Goal: Information Seeking & Learning: Learn about a topic

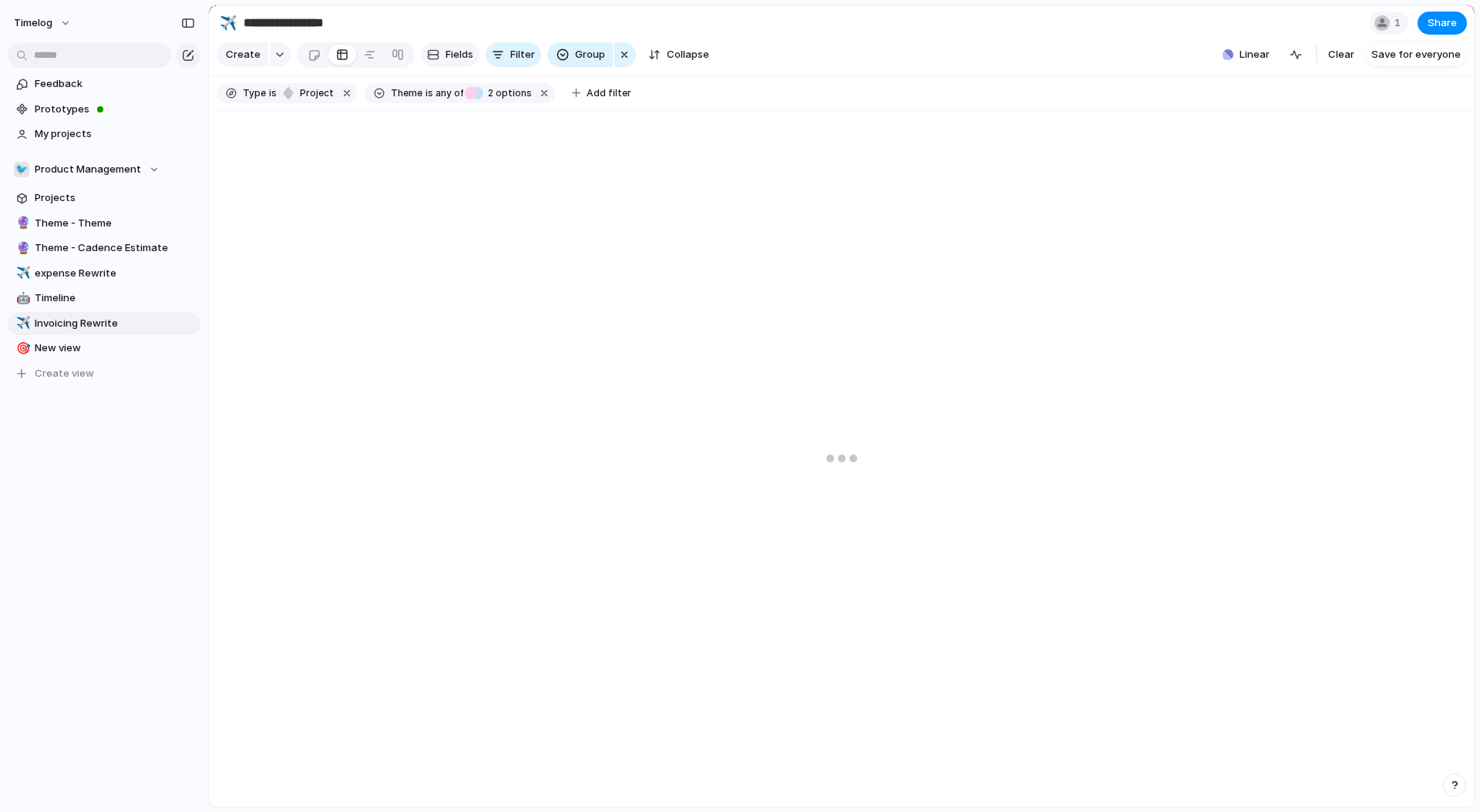
click at [470, 52] on span "Fields" at bounding box center [460, 55] width 28 height 16
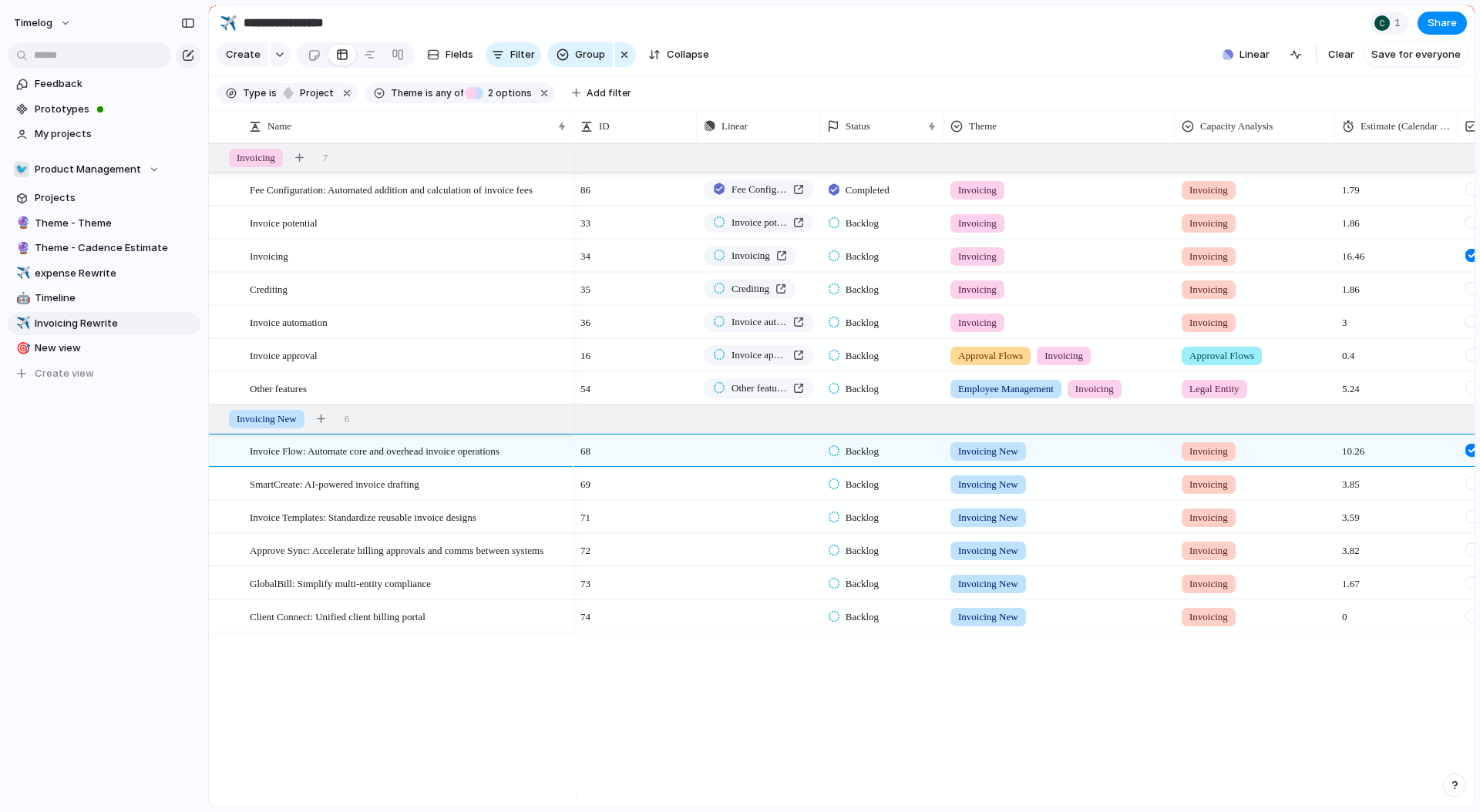
click at [292, 681] on div "Fee Configuration: Automated addition and calculation of invoice fees Invoice p…" at bounding box center [841, 474] width 1266 height 664
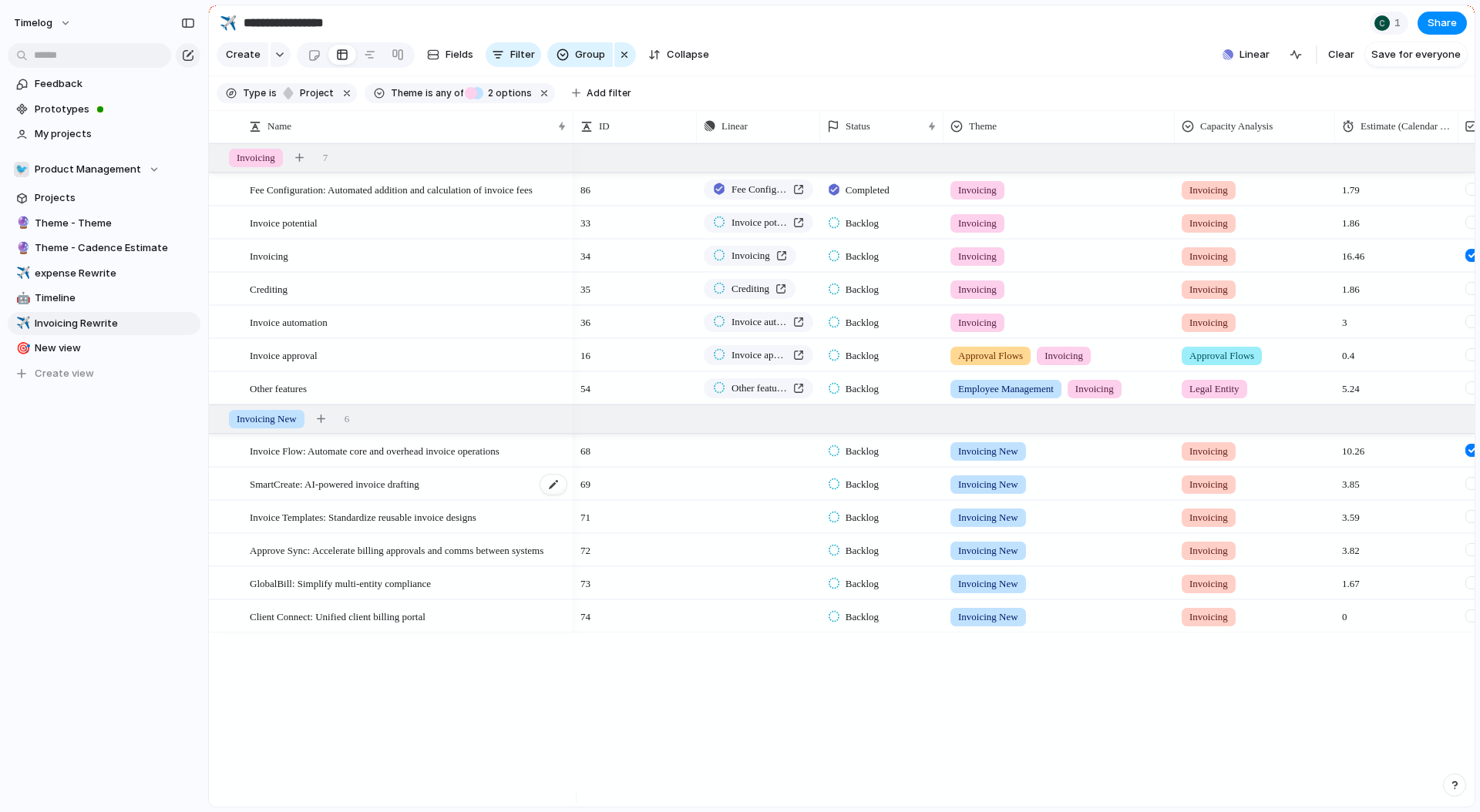
click at [384, 492] on span "SmartCreate: AI-powered invoice drafting" at bounding box center [335, 483] width 170 height 18
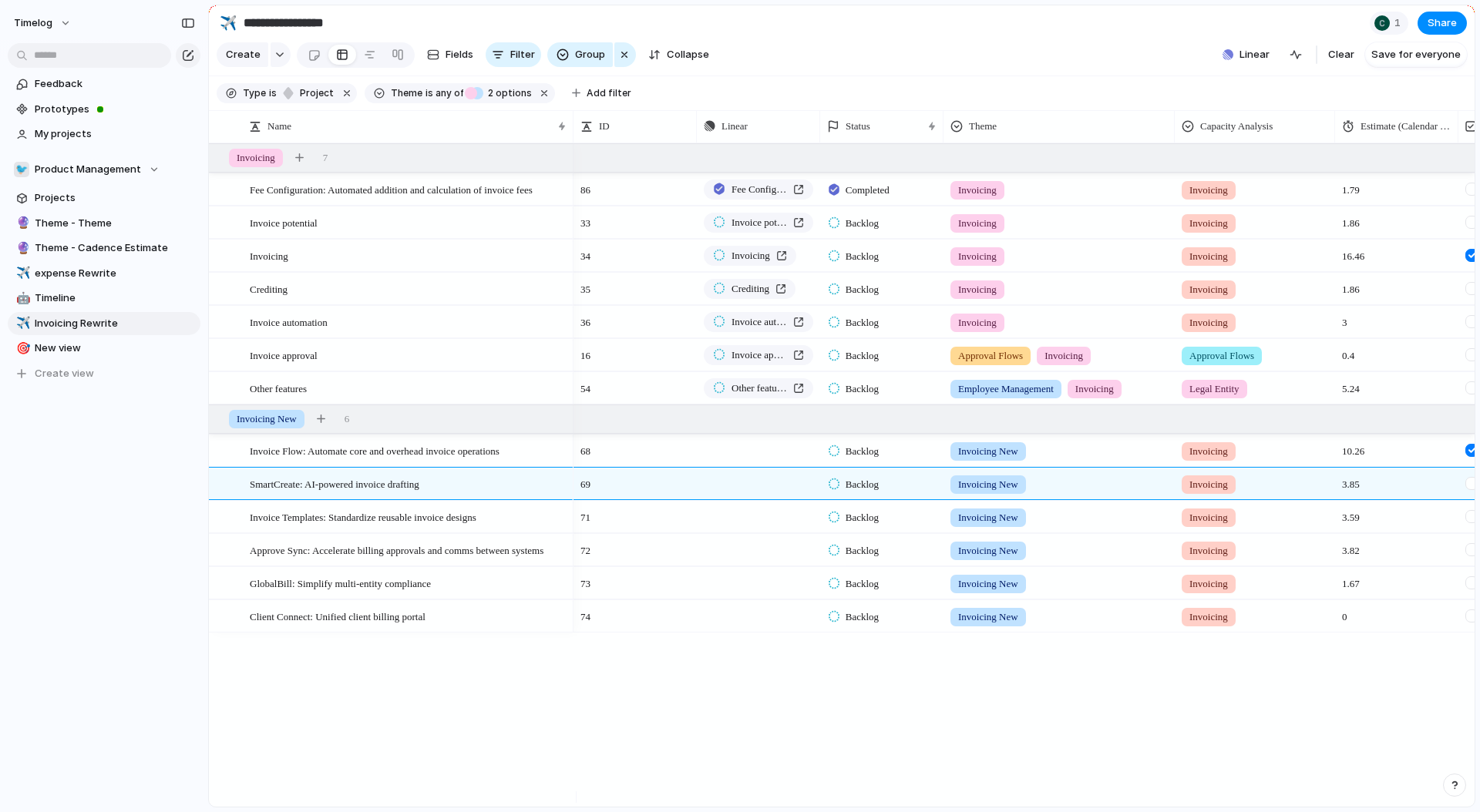
click at [313, 669] on div "Fee Configuration: Automated addition and calculation of invoice fees Invoice p…" at bounding box center [841, 474] width 1266 height 664
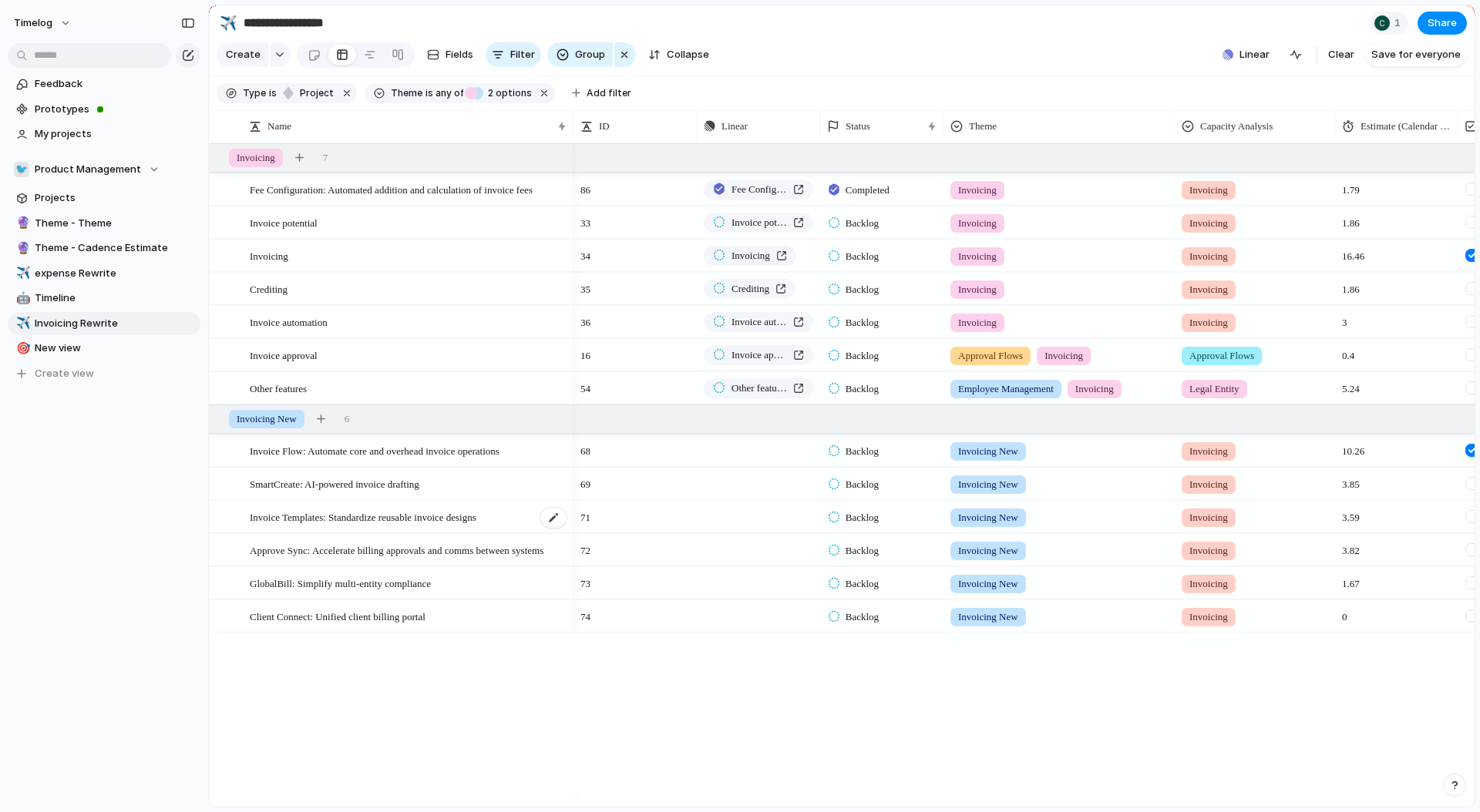
click at [328, 533] on div "Invoice Templates: Standardize reusable invoice designs" at bounding box center [409, 517] width 318 height 31
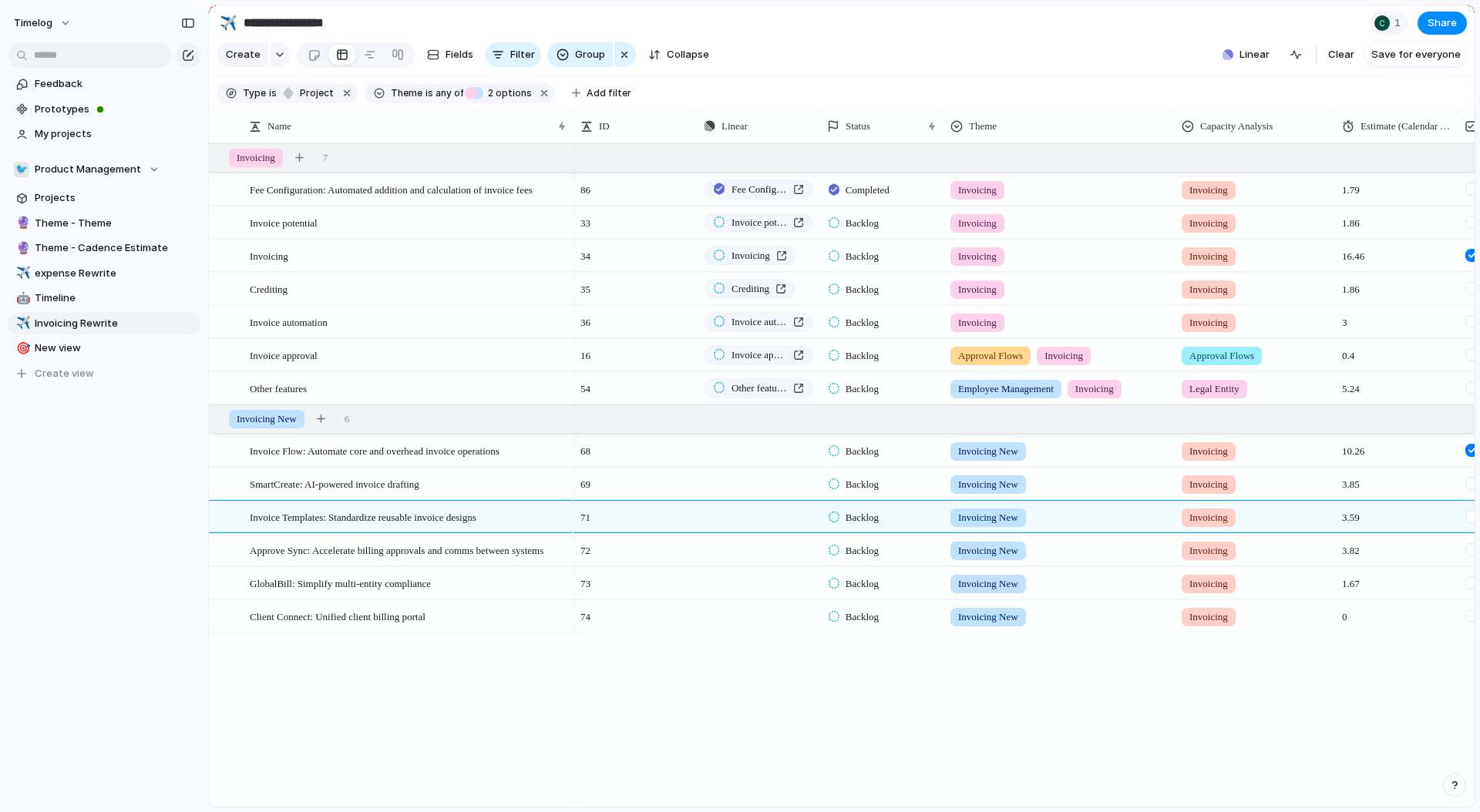
click at [295, 656] on div "Fee Configuration: Automated addition and calculation of invoice fees Invoice p…" at bounding box center [841, 474] width 1266 height 664
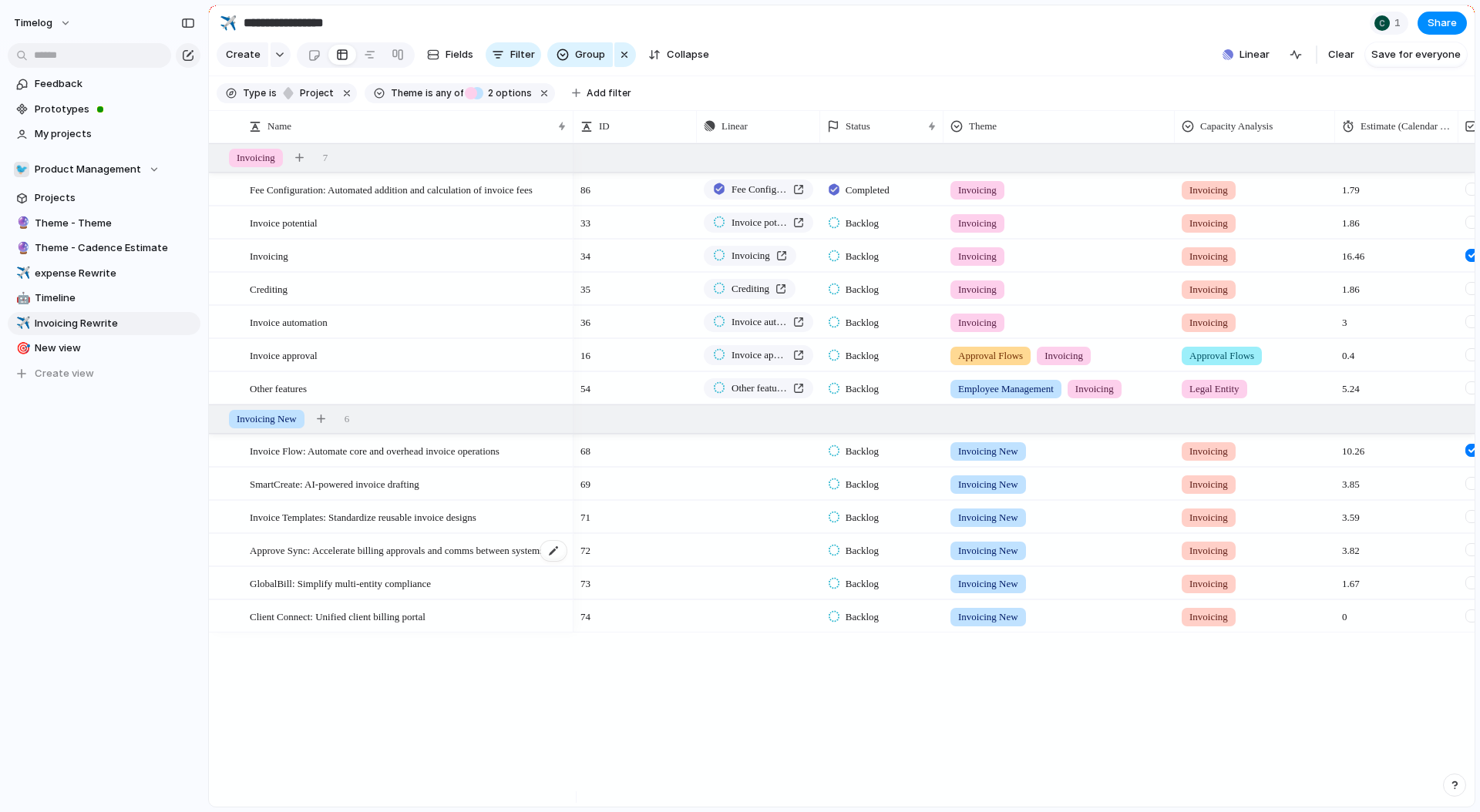
click at [311, 567] on div "Approve Sync: Accelerate billing approvals and comms between systems" at bounding box center [409, 550] width 318 height 31
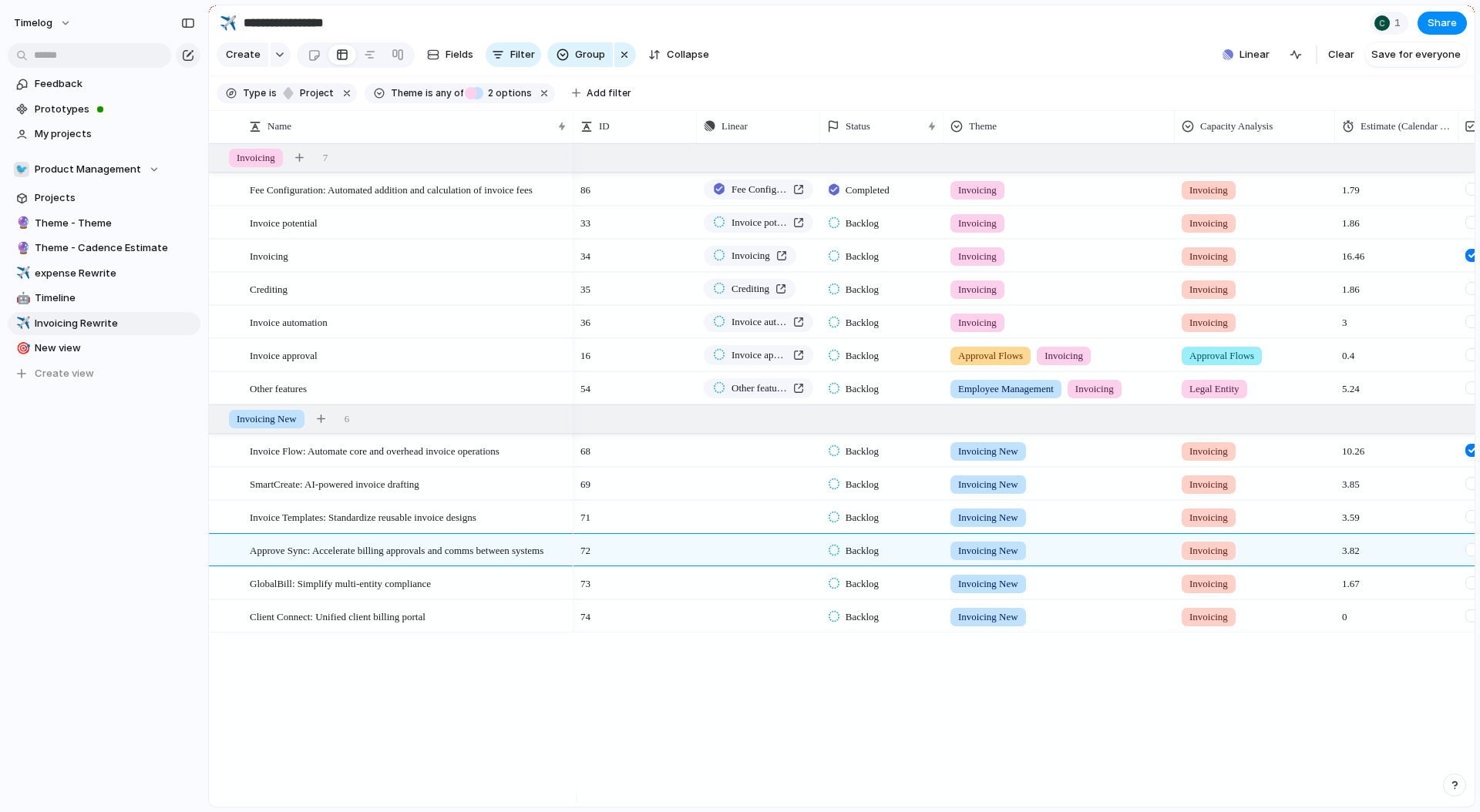
click at [274, 675] on div "Fee Configuration: Automated addition and calculation of invoice fees Invoice p…" at bounding box center [841, 474] width 1266 height 664
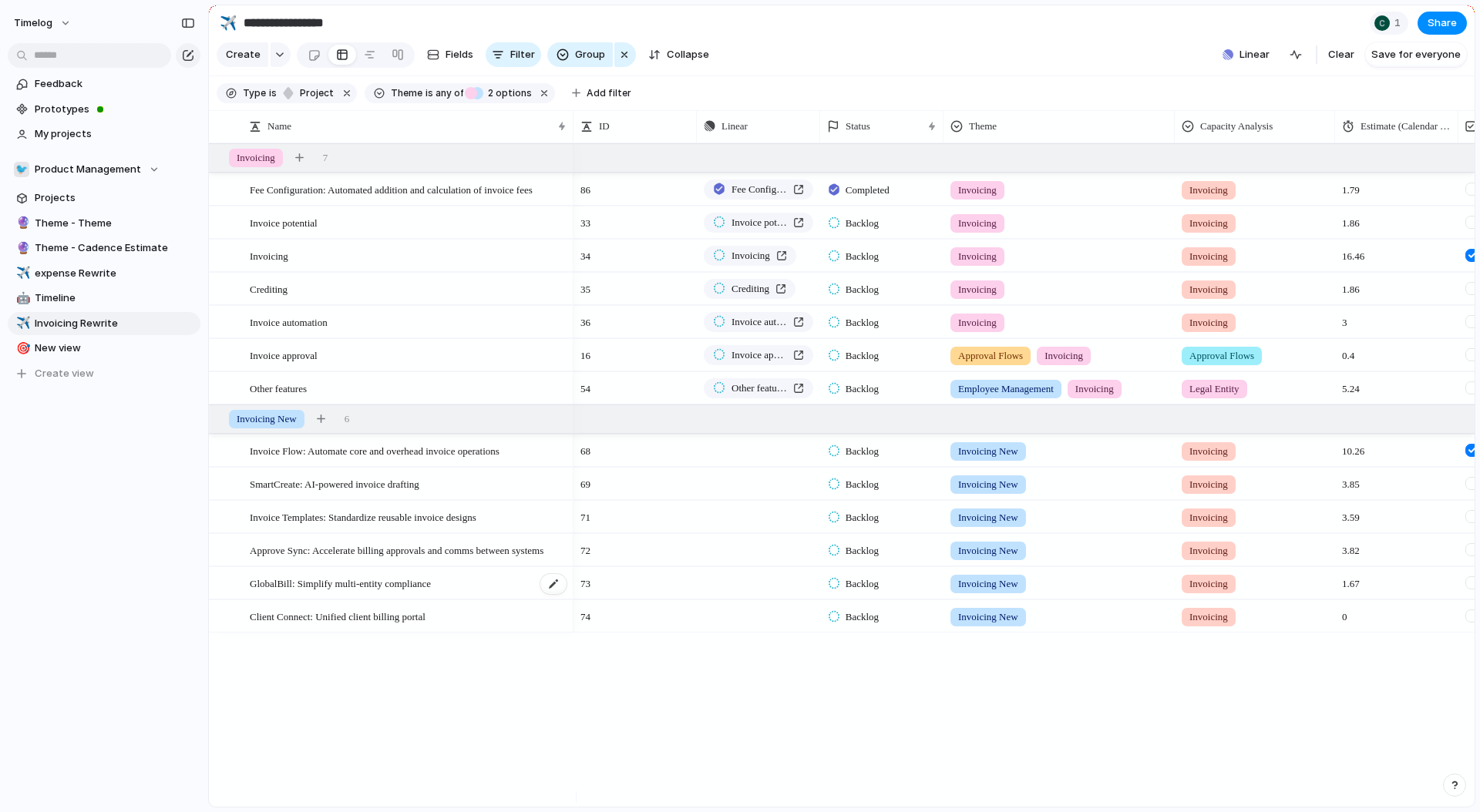
click at [342, 592] on span "GlobalBill: Simplify multi-entity compliance" at bounding box center [341, 583] width 181 height 18
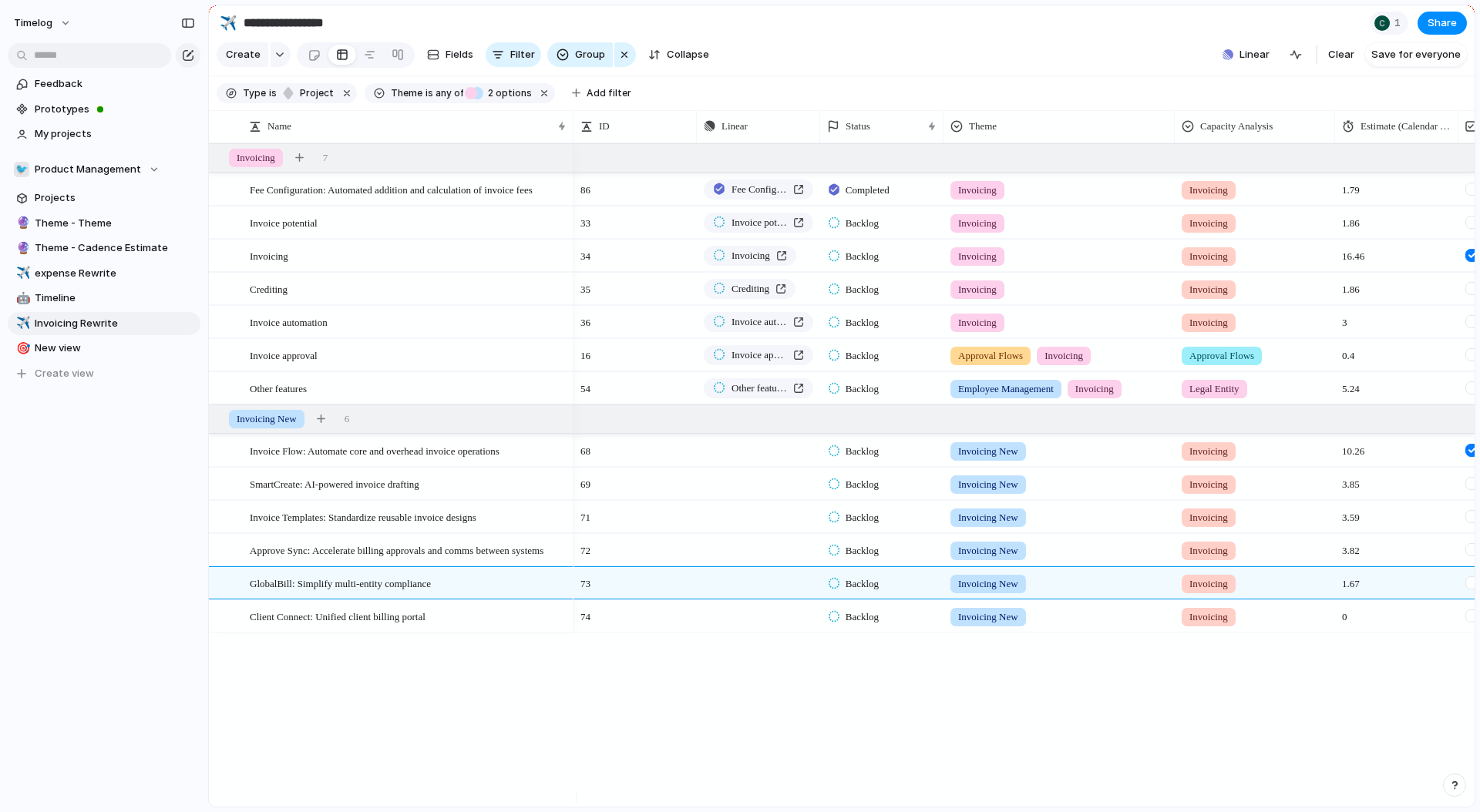
click at [272, 673] on div "Fee Configuration: Automated addition and calculation of invoice fees Invoice p…" at bounding box center [841, 474] width 1266 height 664
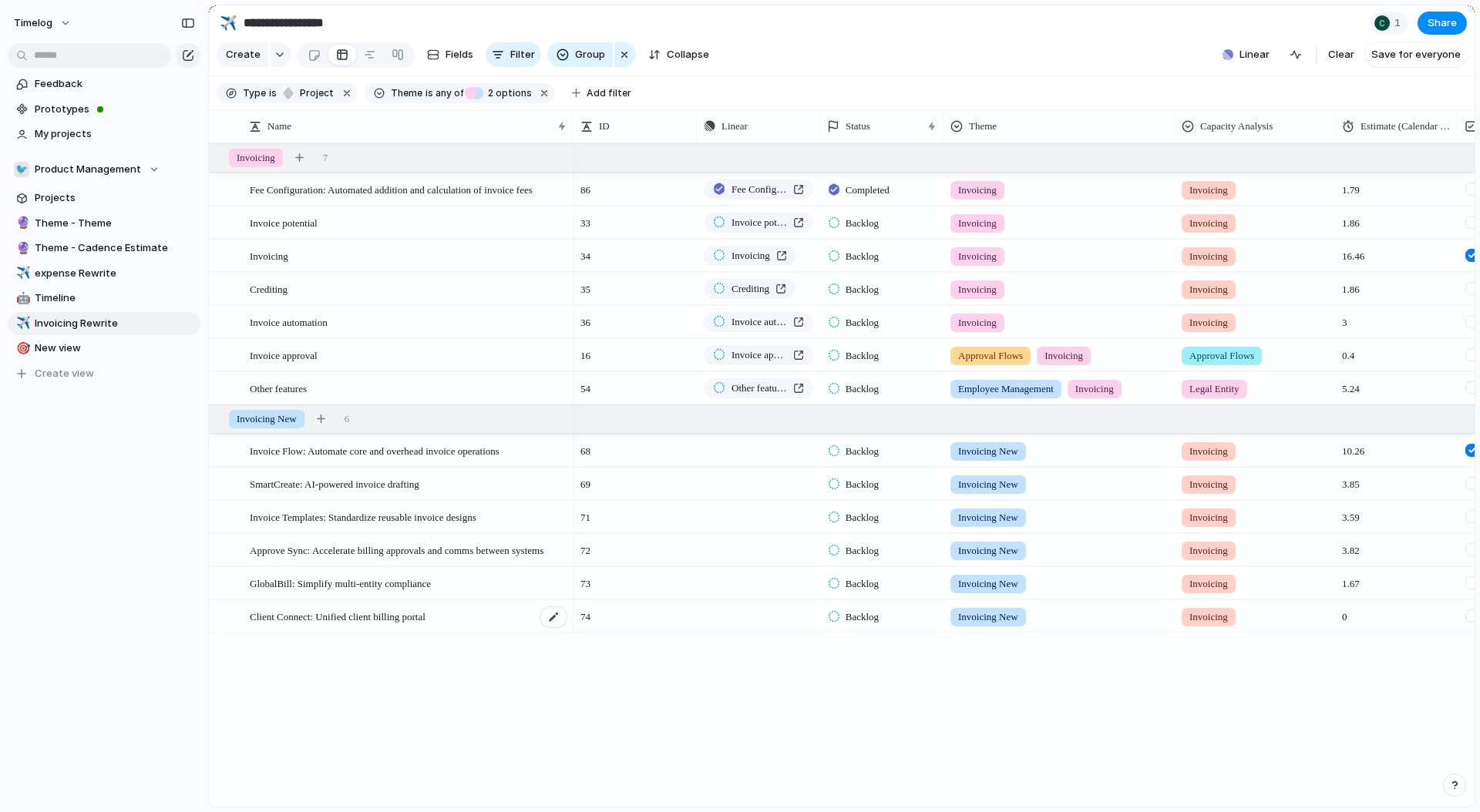
click at [314, 625] on span "Client Connect: Unified client billing portal" at bounding box center [338, 616] width 176 height 18
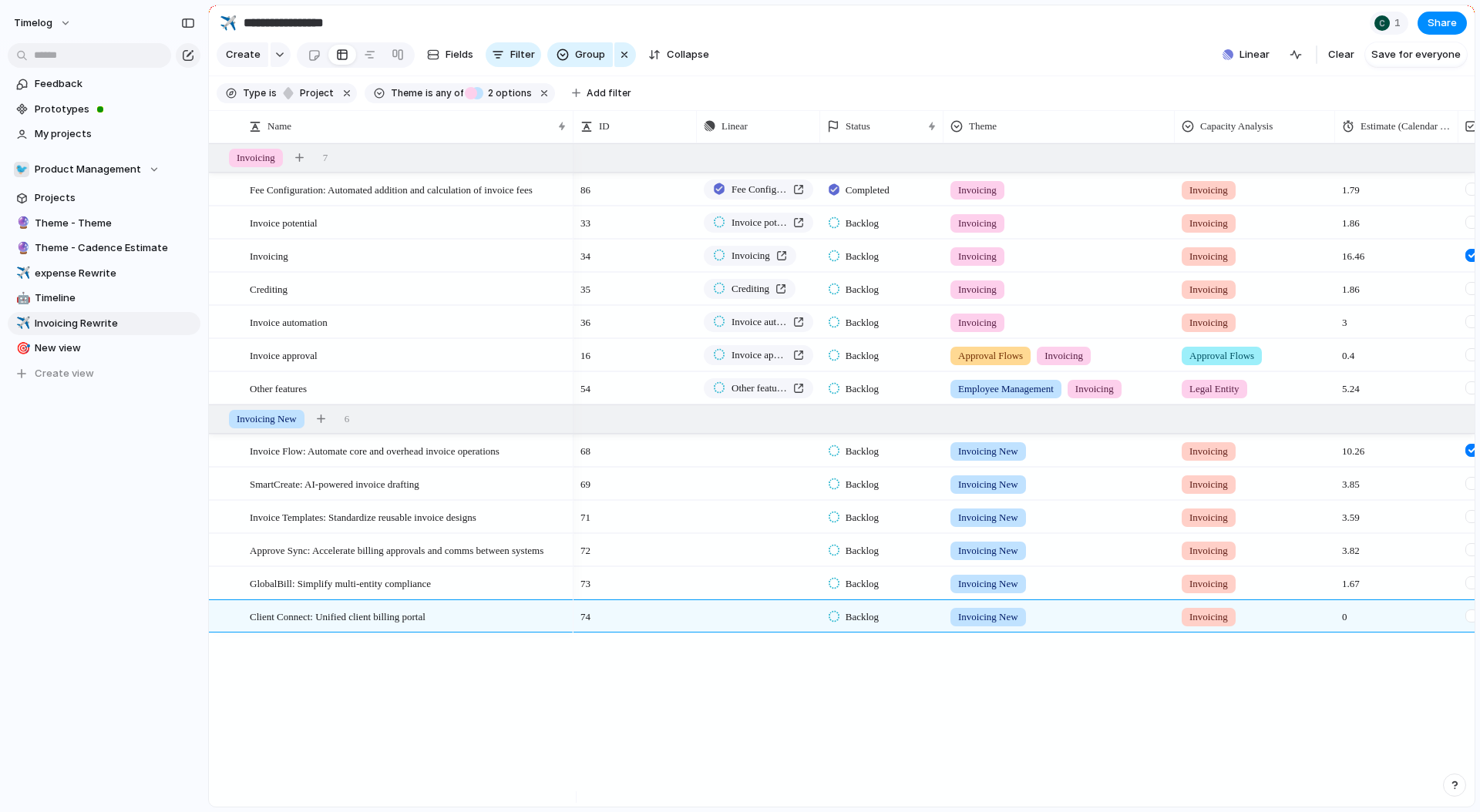
click at [313, 695] on div "Fee Configuration: Automated addition and calculation of invoice fees Invoice p…" at bounding box center [841, 474] width 1266 height 664
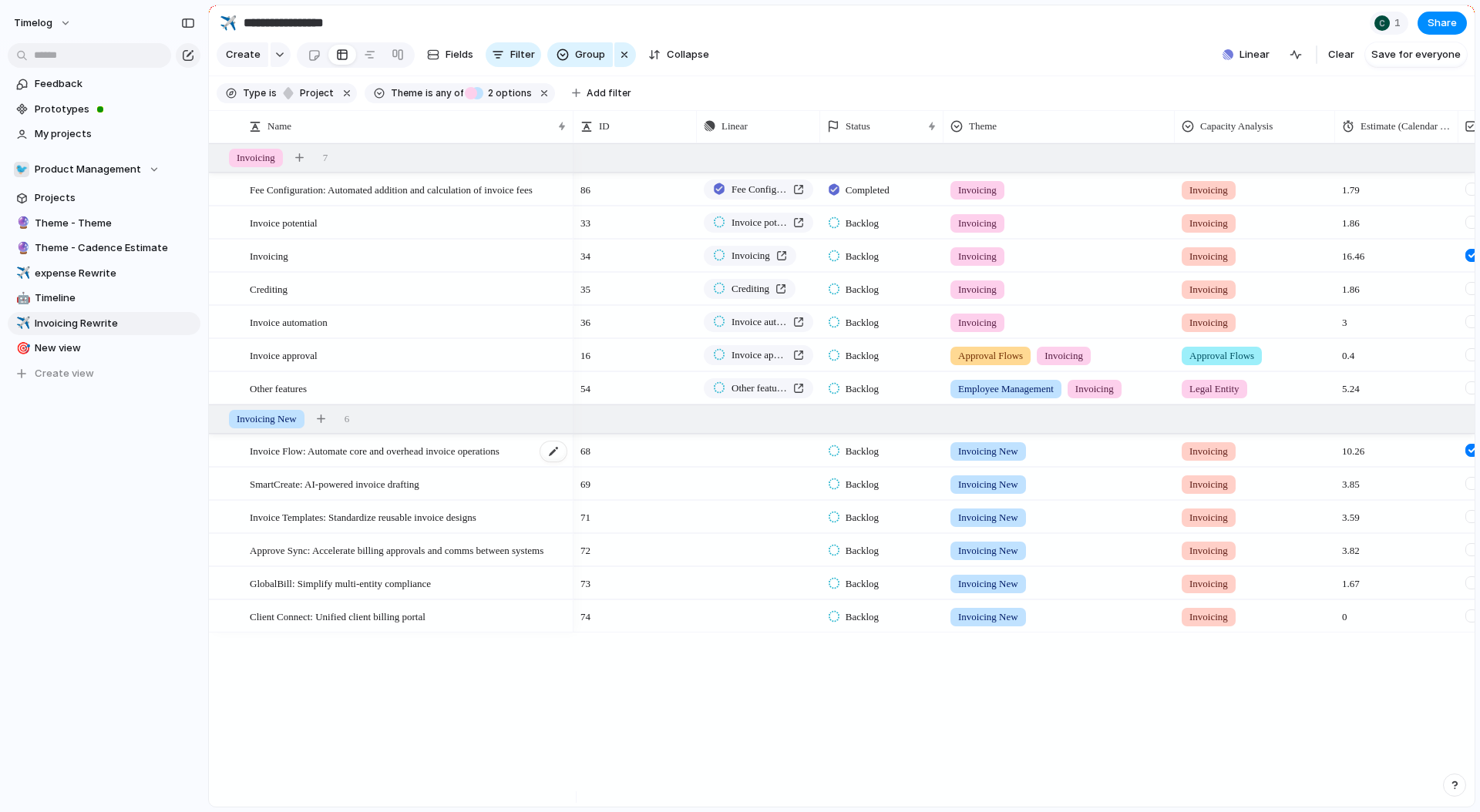
click at [279, 460] on span "Invoice Flow: Automate core and overhead invoice operations" at bounding box center [375, 450] width 250 height 18
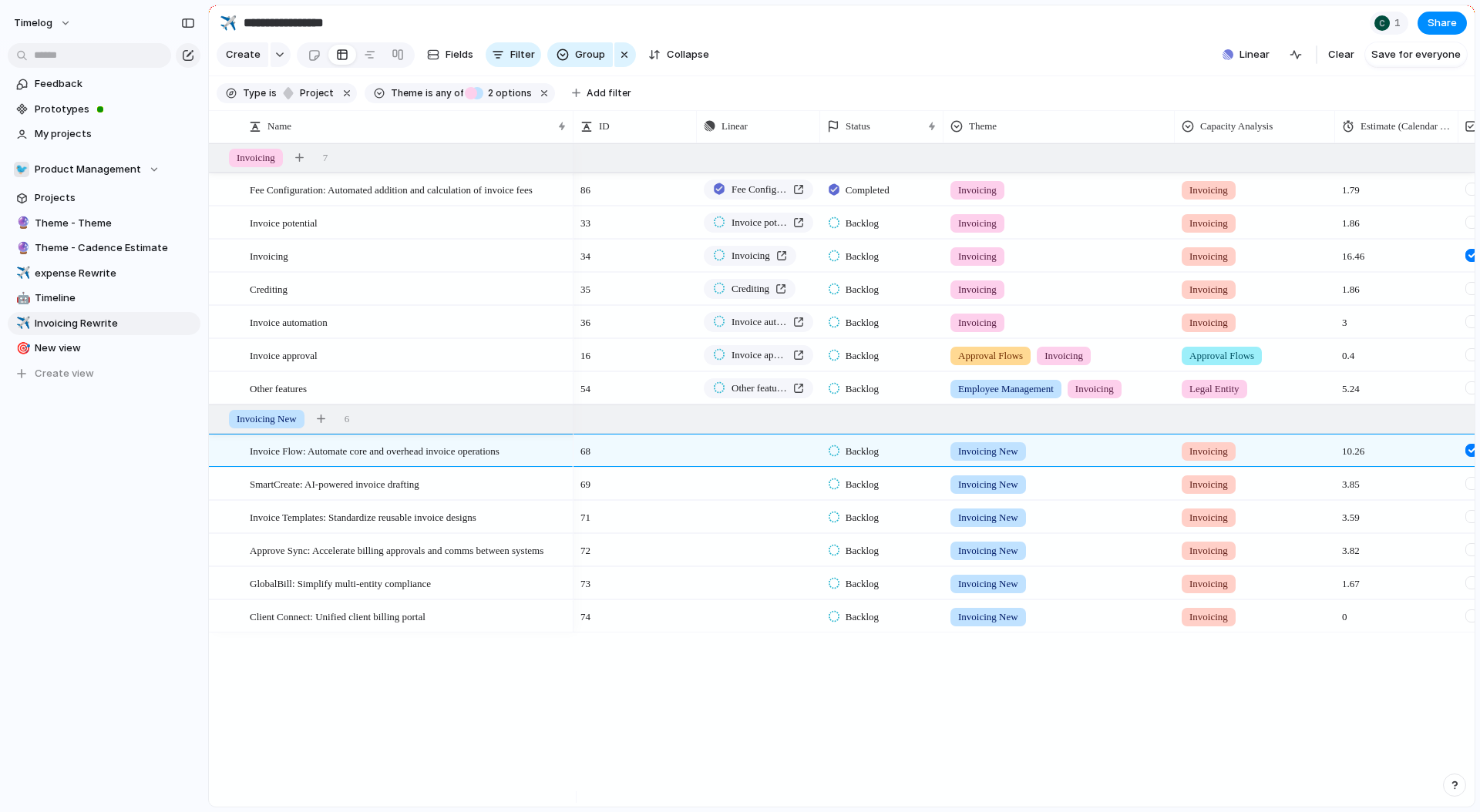
click at [296, 733] on div "Fee Configuration: Automated addition and calculation of invoice fees Invoice p…" at bounding box center [841, 474] width 1266 height 664
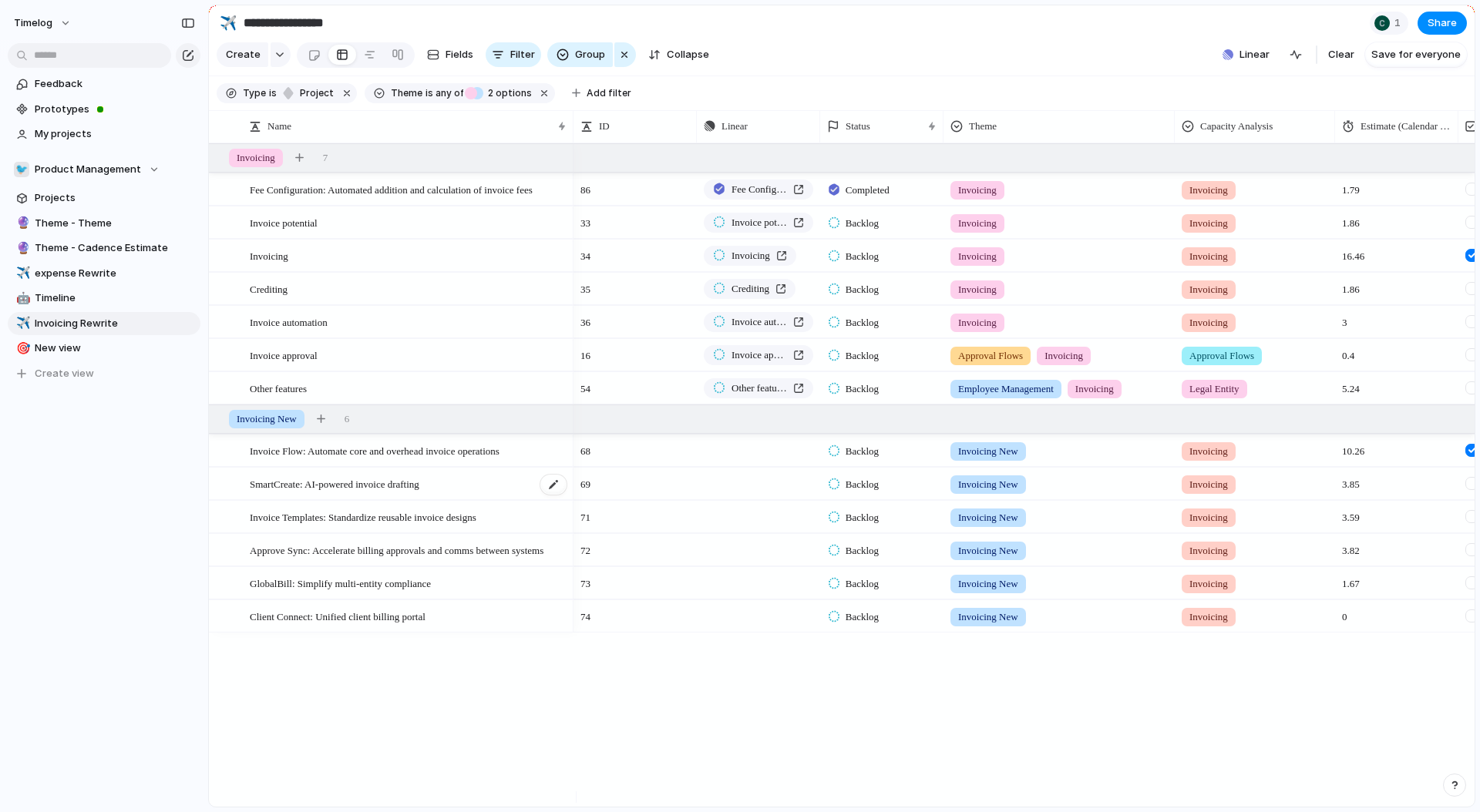
click at [344, 492] on span "SmartCreate: AI-powered invoice drafting" at bounding box center [335, 483] width 170 height 18
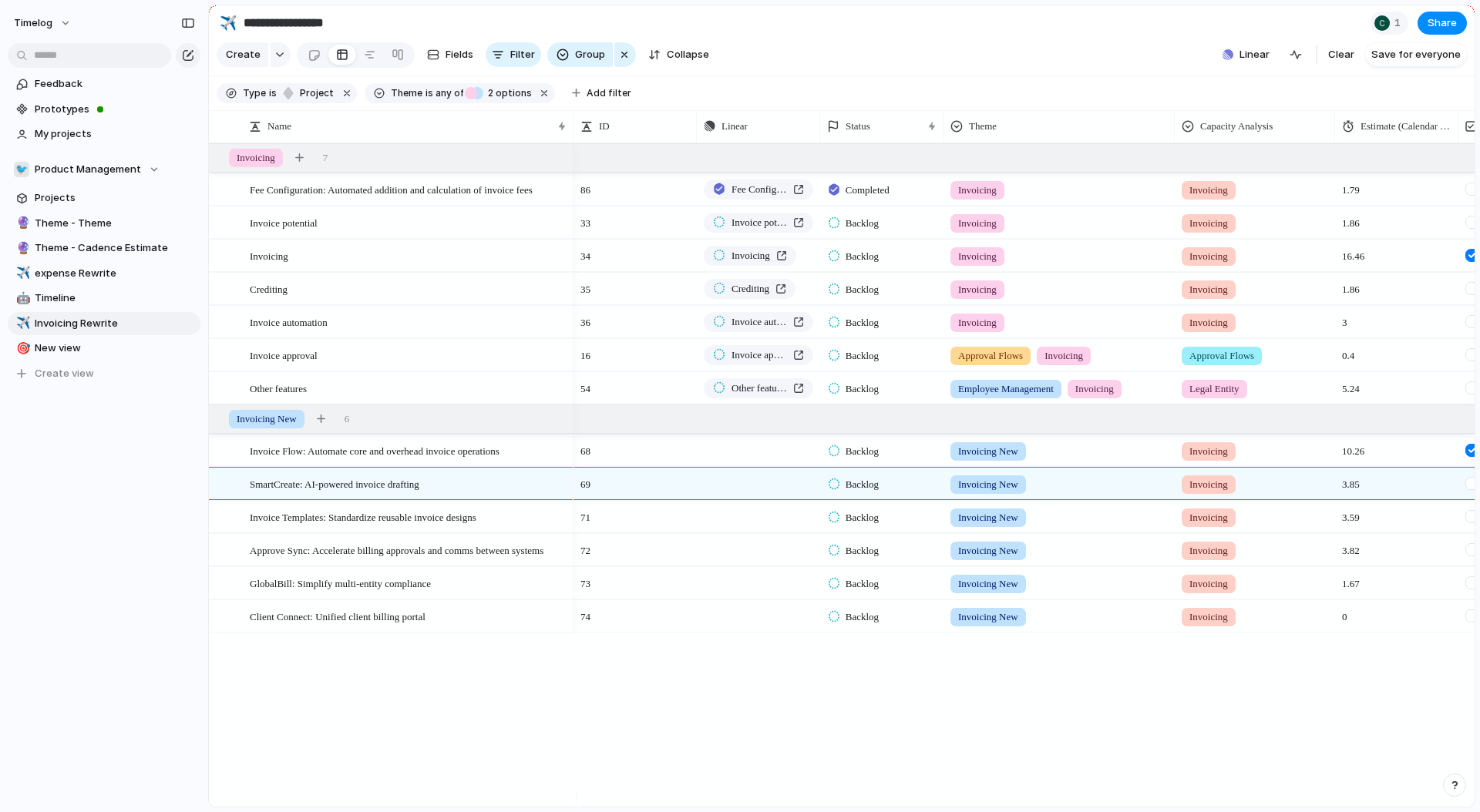
click at [273, 684] on div "Fee Configuration: Automated addition and calculation of invoice fees Invoice p…" at bounding box center [841, 474] width 1266 height 664
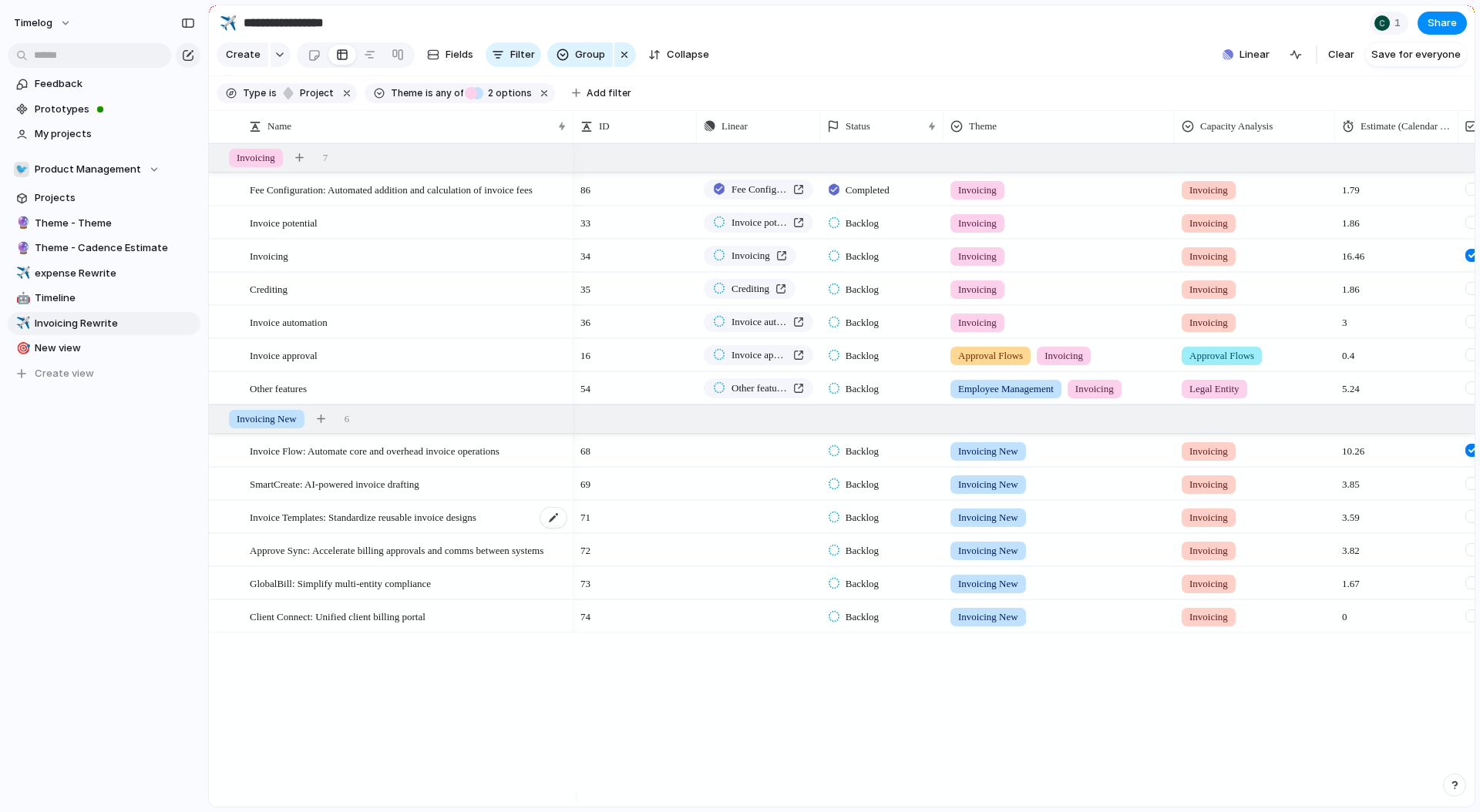
click at [405, 526] on span "Invoice Templates: Standardize reusable invoice designs" at bounding box center [364, 517] width 227 height 18
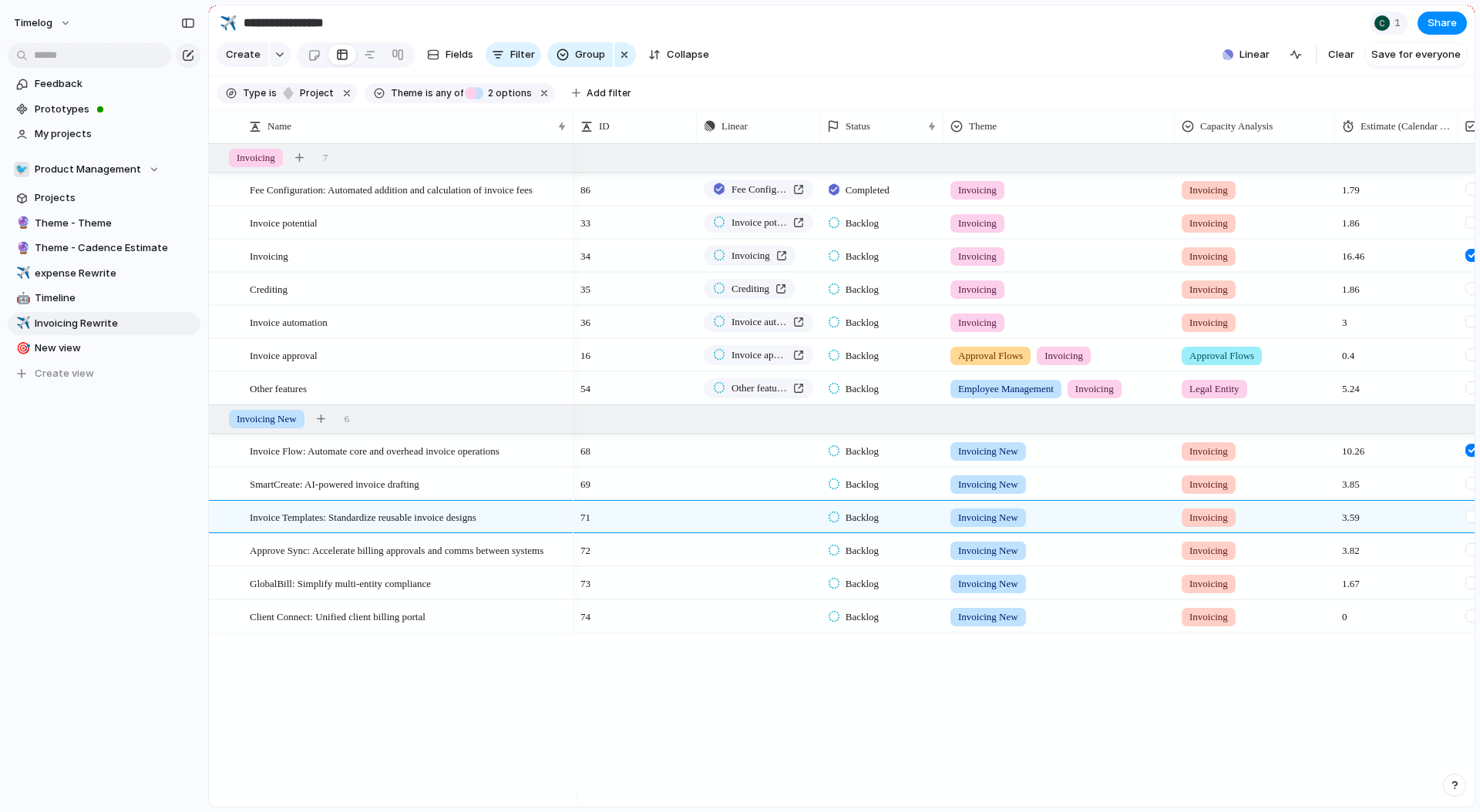
click at [252, 721] on div "Fee Configuration: Automated addition and calculation of invoice fees Invoice p…" at bounding box center [841, 474] width 1266 height 664
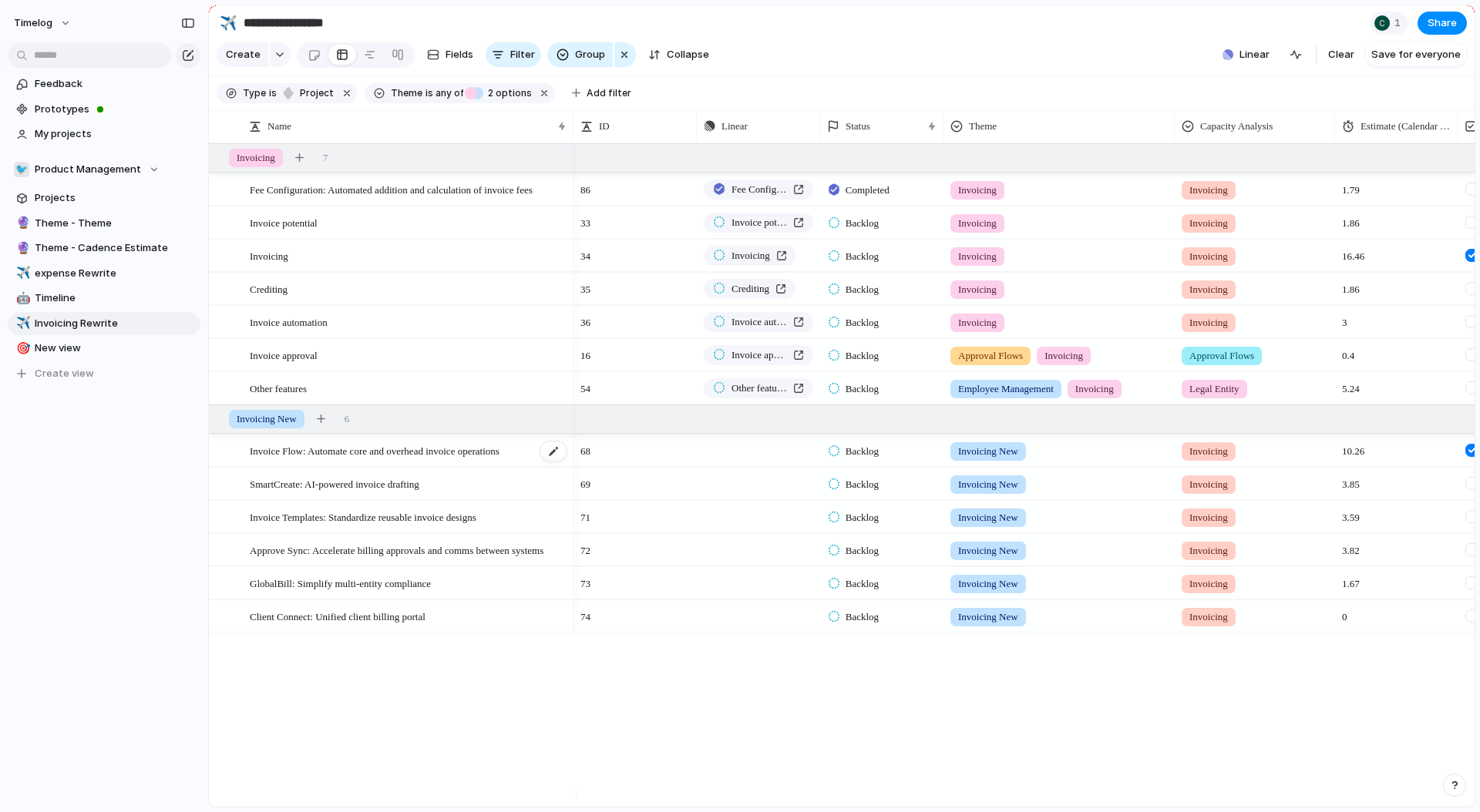
click at [320, 460] on span "Invoice Flow: Automate core and overhead invoice operations" at bounding box center [375, 450] width 250 height 18
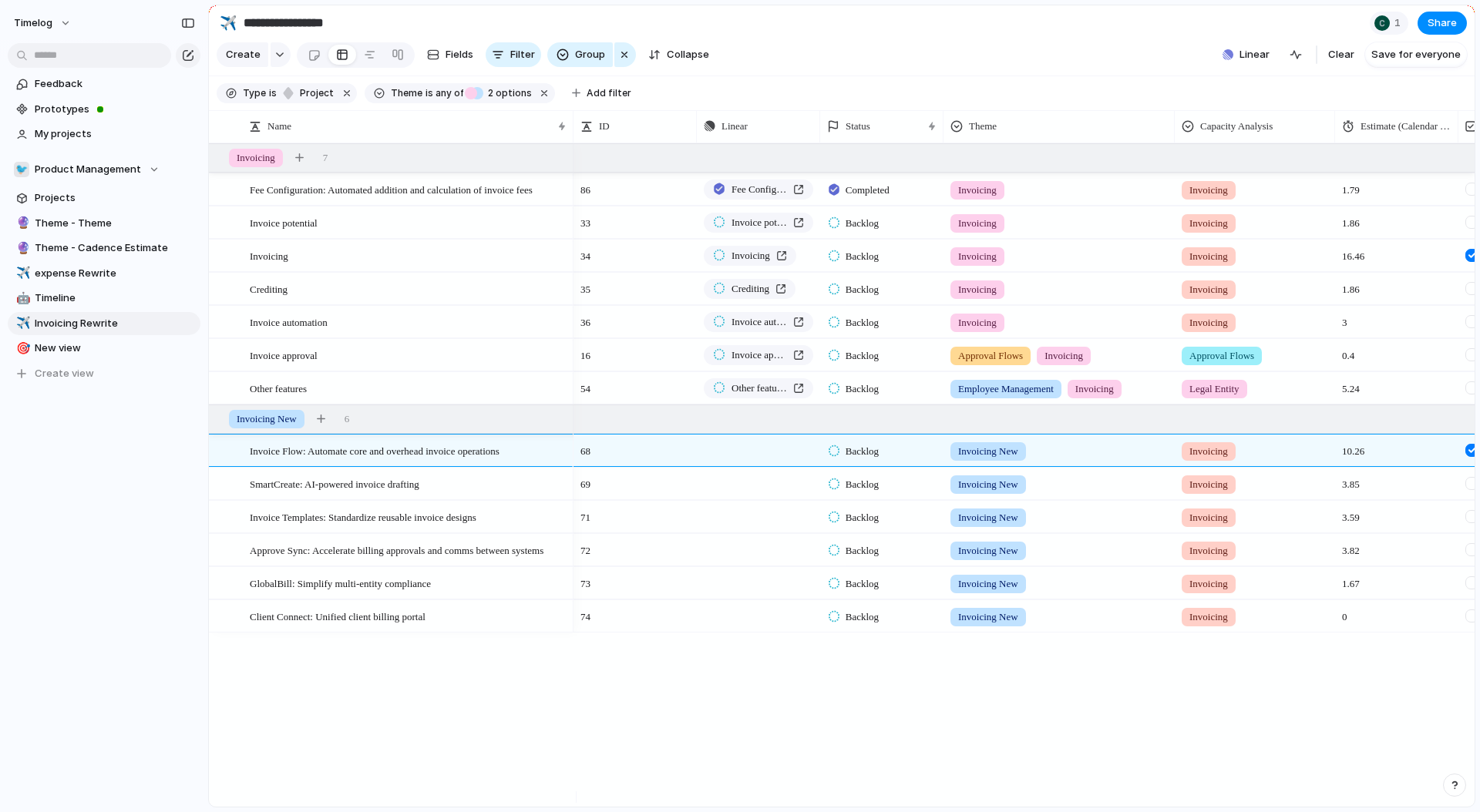
click at [242, 703] on div "Fee Configuration: Automated addition and calculation of invoice fees Invoice p…" at bounding box center [841, 474] width 1266 height 664
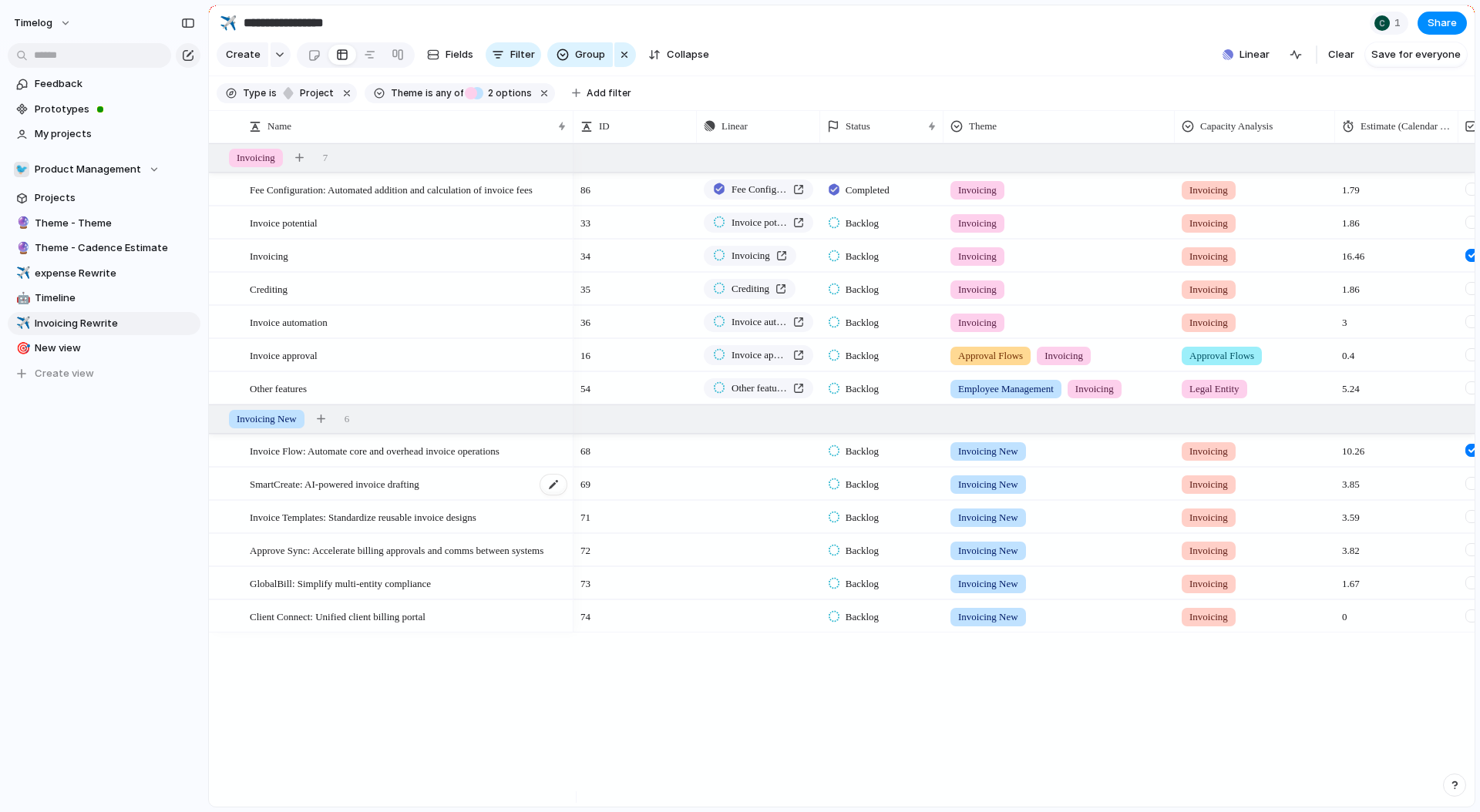
click at [291, 492] on span "SmartCreate: AI-powered invoice drafting" at bounding box center [335, 483] width 170 height 18
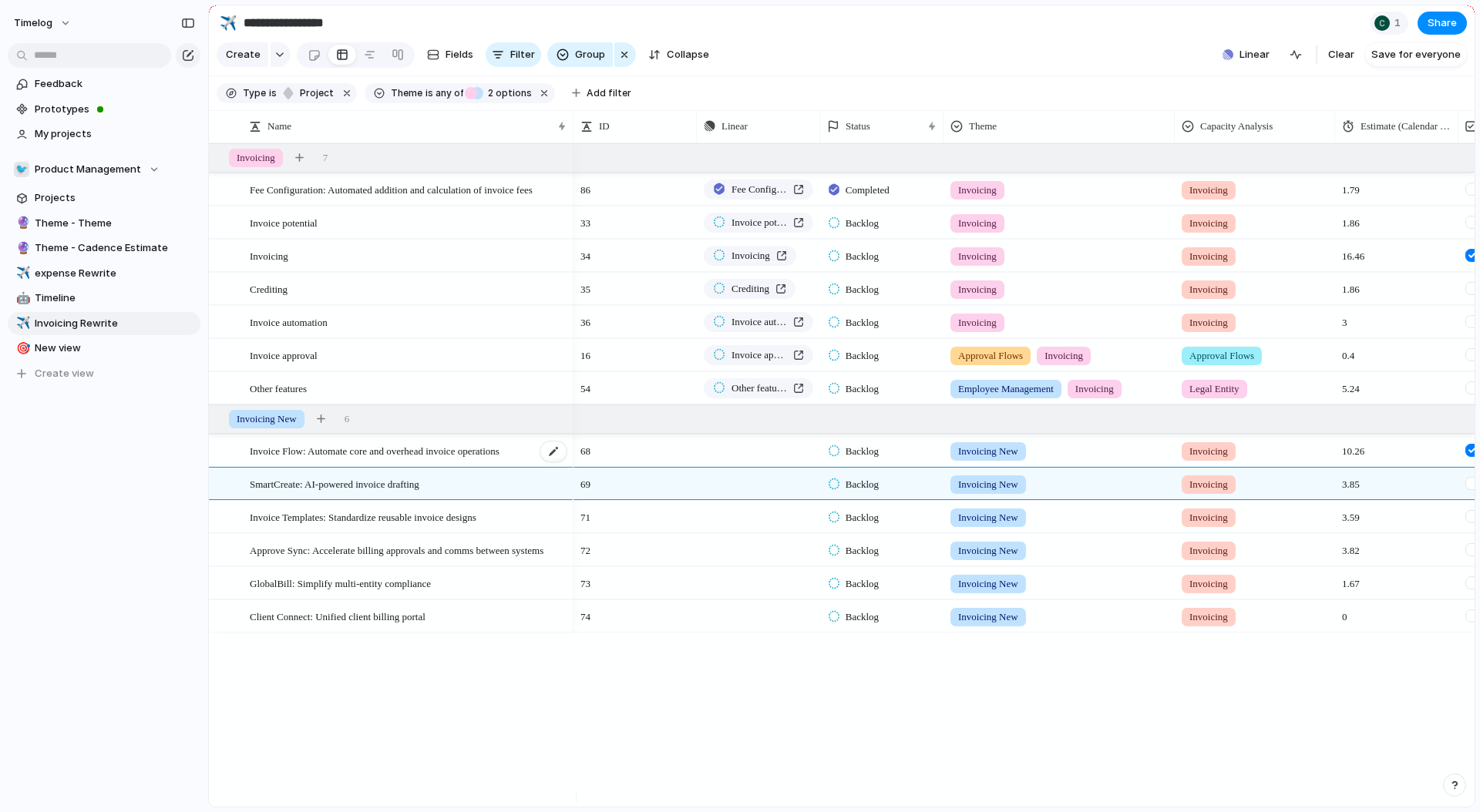
click at [259, 651] on div "Fee Configuration: Automated addition and calculation of invoice fees Invoice p…" at bounding box center [841, 474] width 1266 height 664
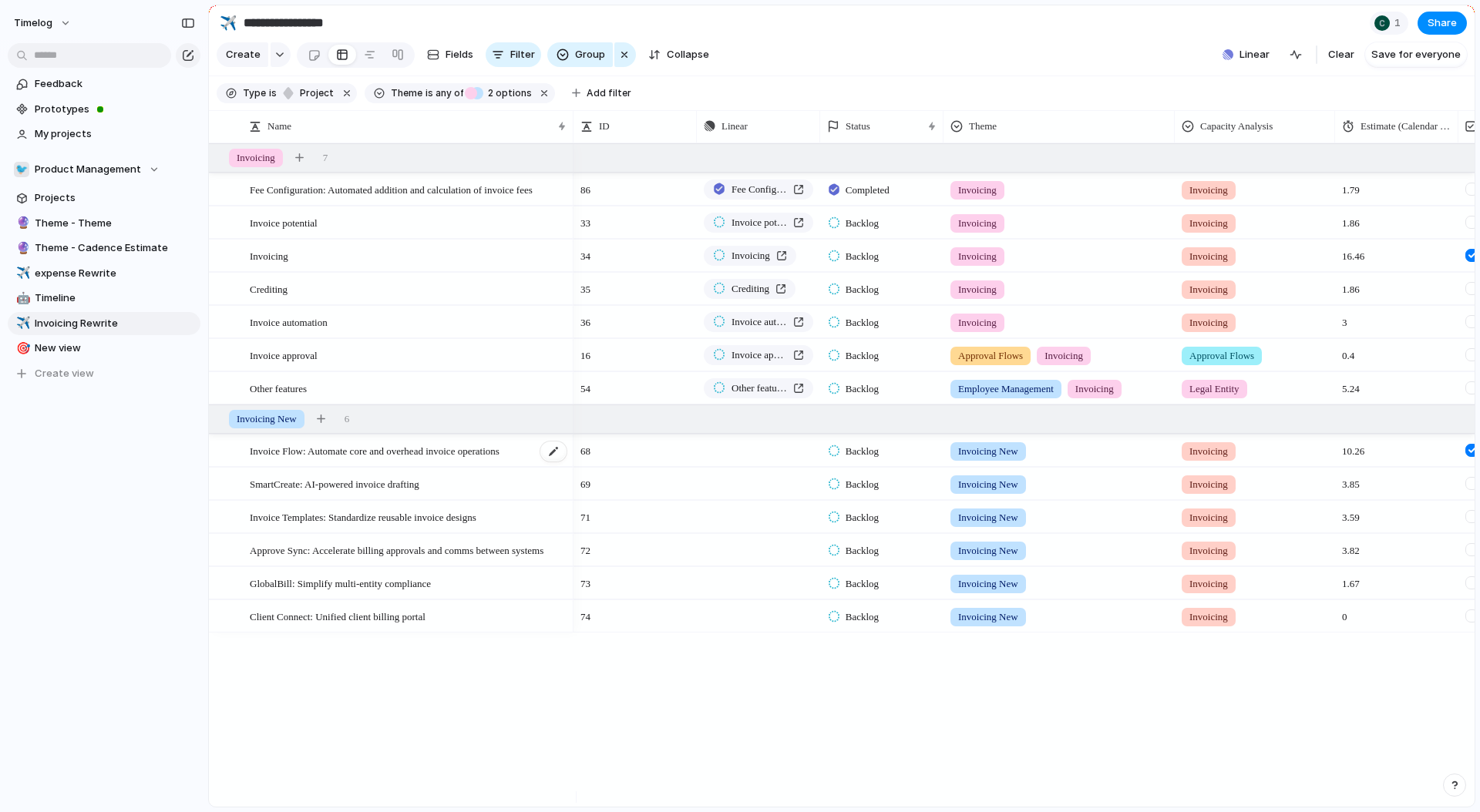
click at [310, 460] on span "Invoice Flow: Automate core and overhead invoice operations" at bounding box center [375, 450] width 250 height 18
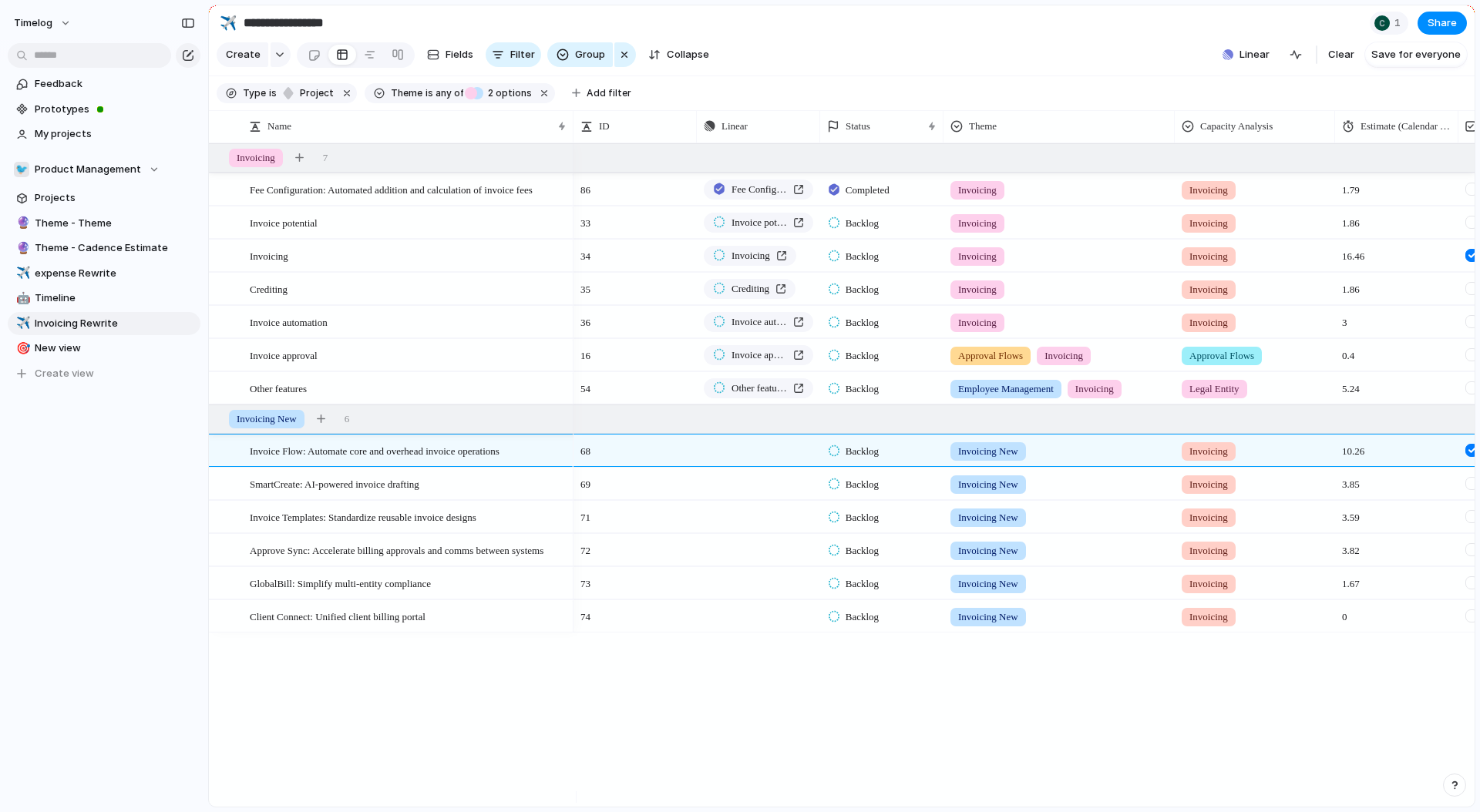
click at [257, 678] on div "Fee Configuration: Automated addition and calculation of invoice fees Invoice p…" at bounding box center [841, 474] width 1266 height 664
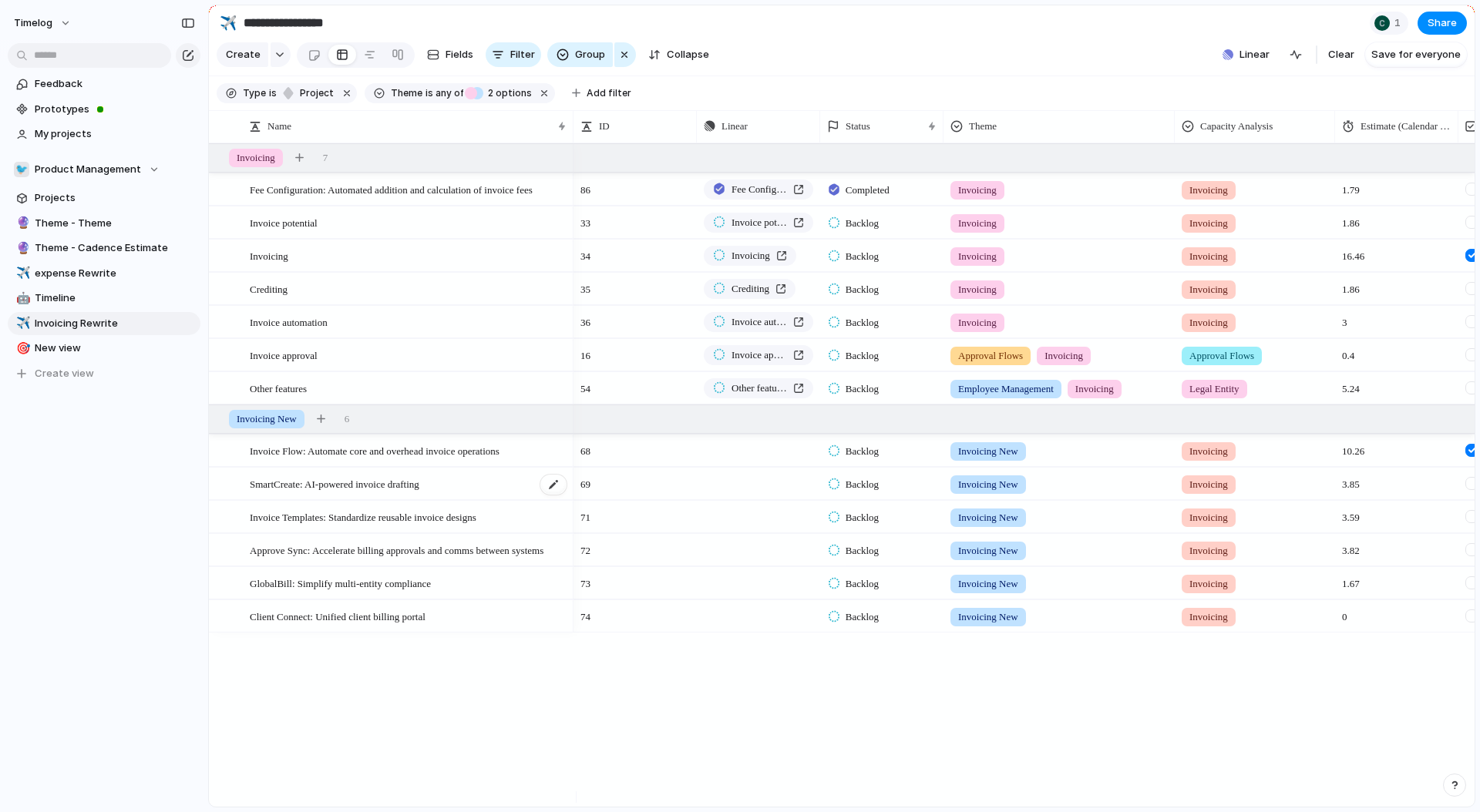
click at [357, 492] on span "SmartCreate: AI-powered invoice drafting" at bounding box center [335, 483] width 170 height 18
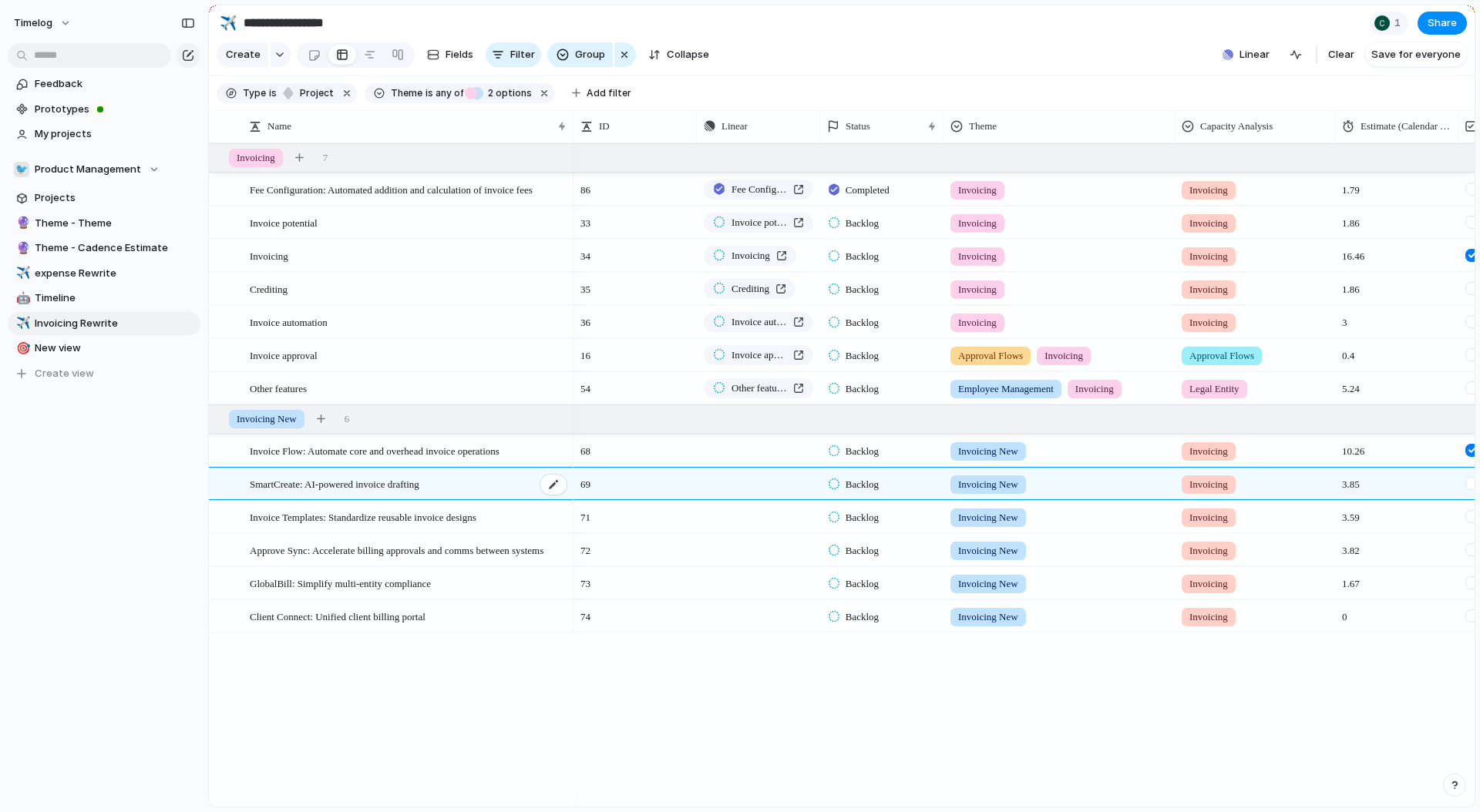
click at [357, 497] on main "**********" at bounding box center [841, 406] width 1267 height 803
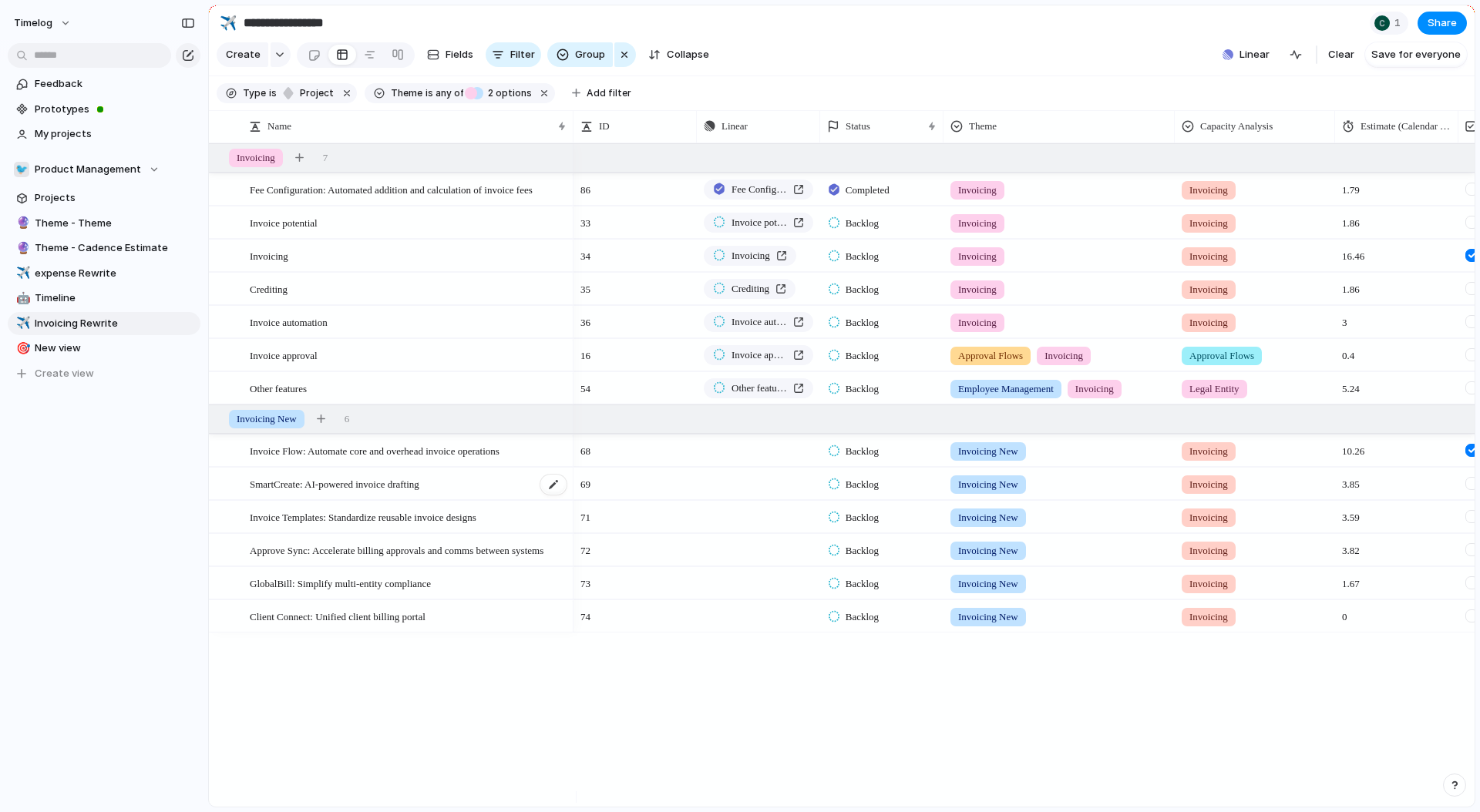
click at [375, 488] on span "SmartCreate: AI-powered invoice drafting" at bounding box center [335, 483] width 170 height 18
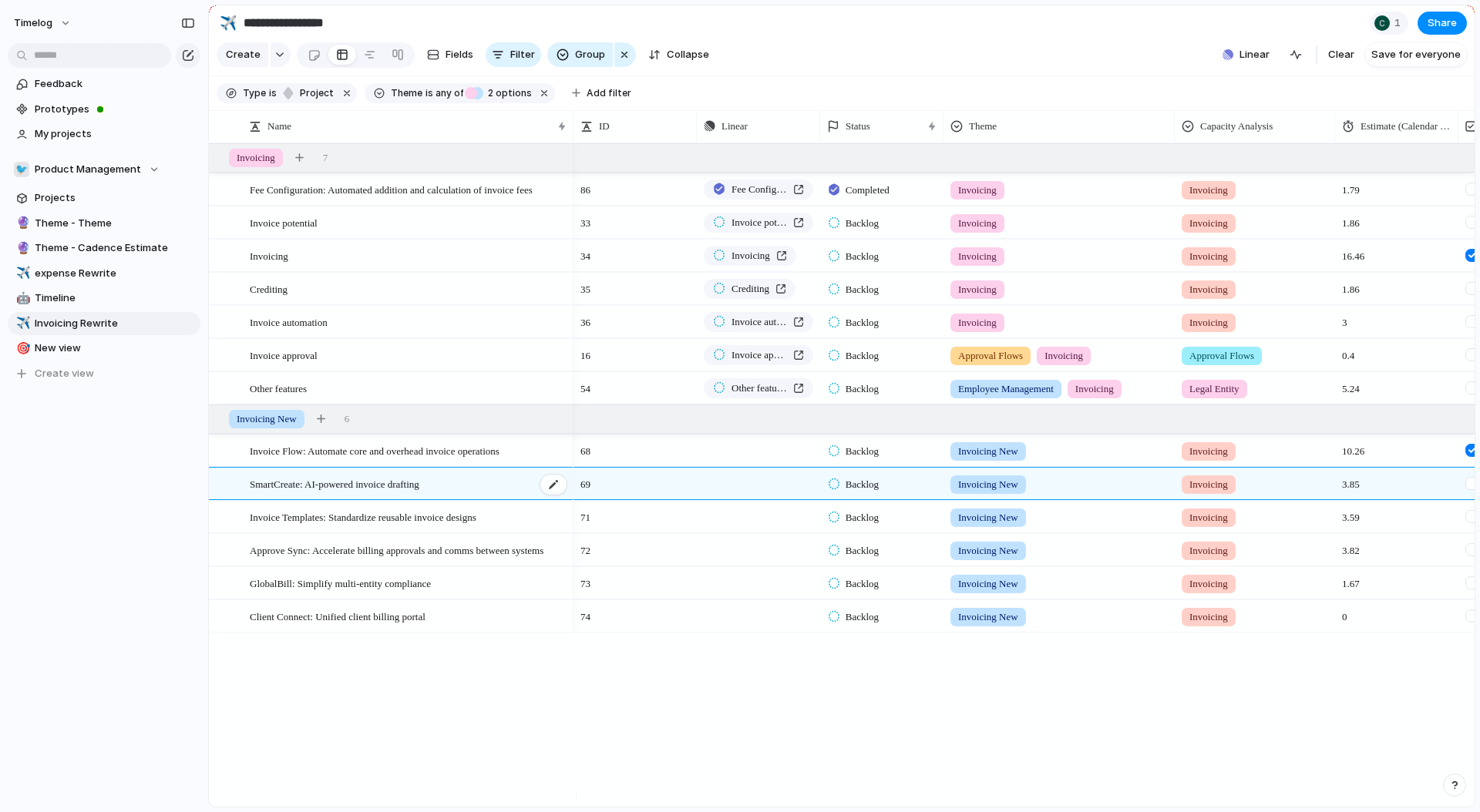
click at [375, 488] on span "SmartCreate: AI-powered invoice drafting" at bounding box center [335, 483] width 170 height 18
click at [361, 506] on main "**********" at bounding box center [841, 406] width 1267 height 803
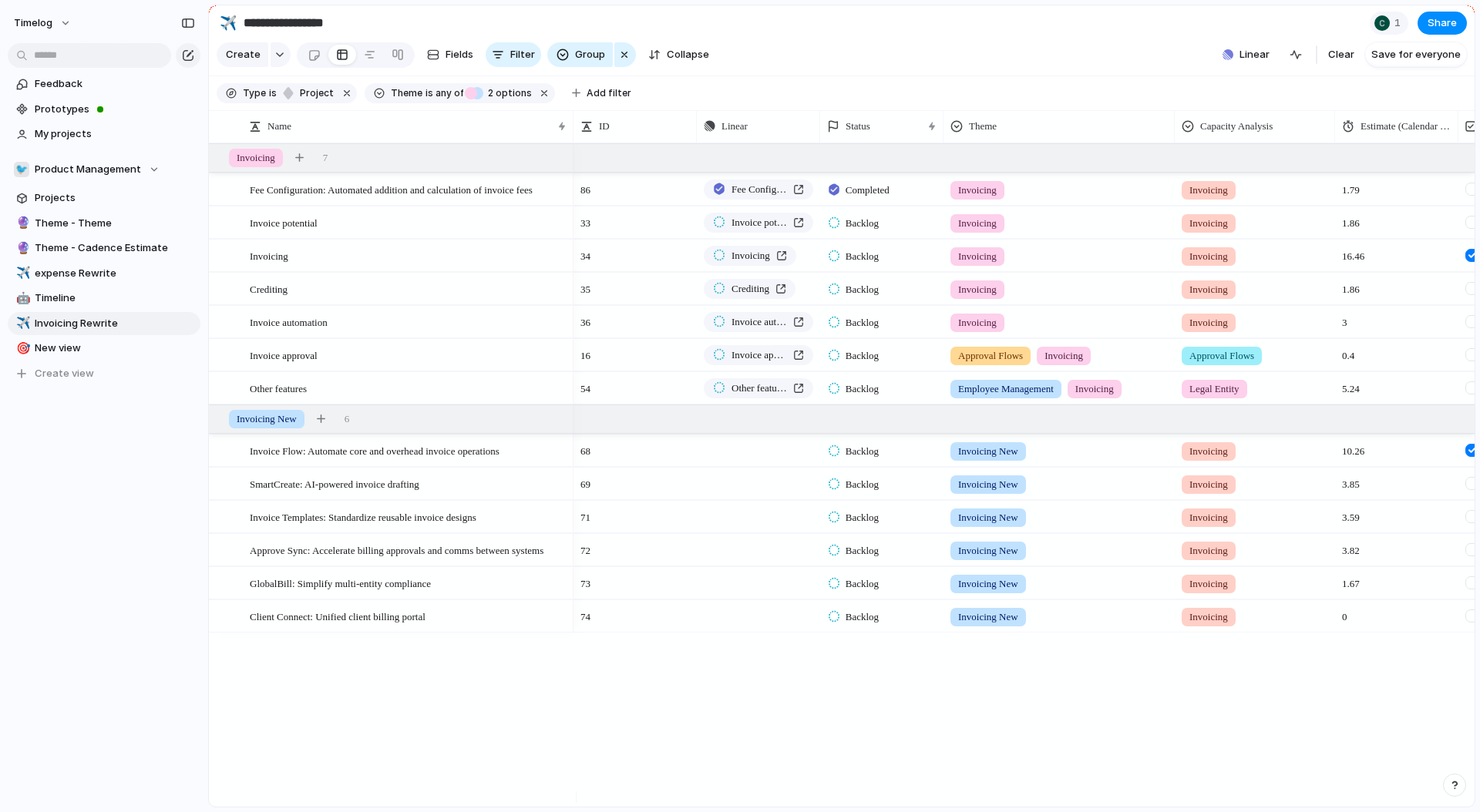
click at [361, 500] on div "SmartCreate: AI-powered invoice drafting" at bounding box center [409, 485] width 318 height 31
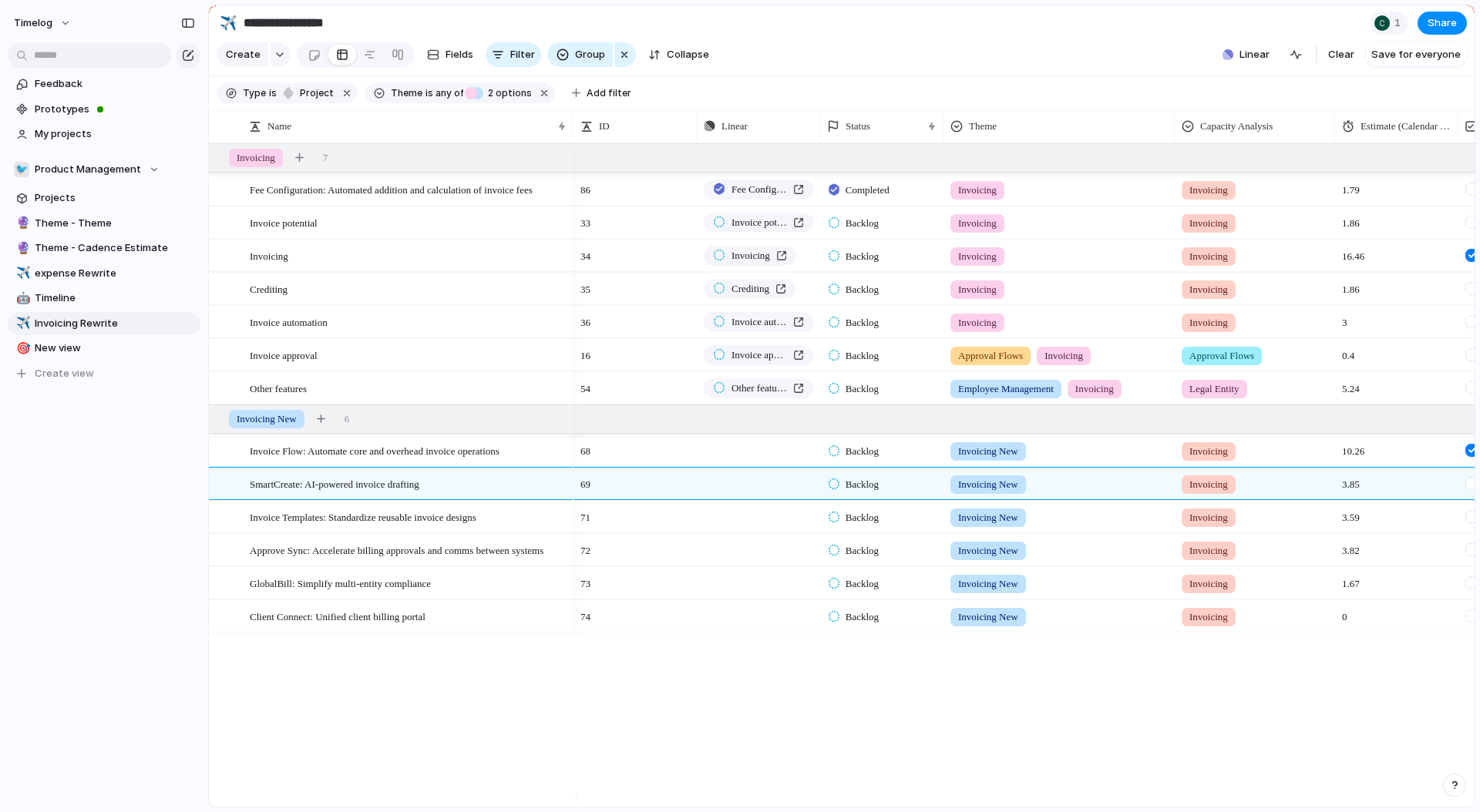
click at [289, 657] on div "Fee Configuration: Automated addition and calculation of invoice fees Invoice p…" at bounding box center [841, 474] width 1266 height 664
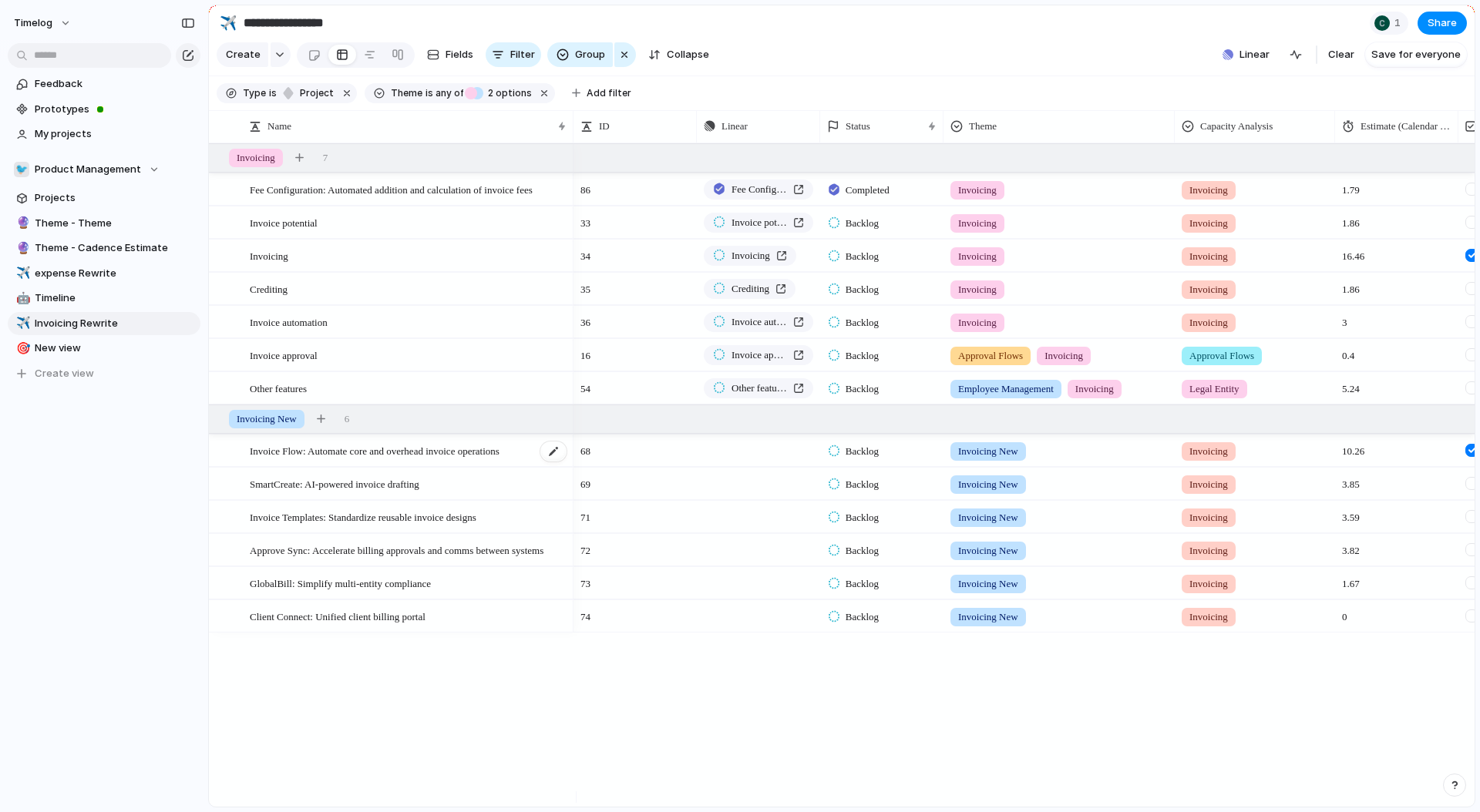
click at [326, 460] on span "Invoice Flow: Automate core and overhead invoice operations" at bounding box center [375, 450] width 250 height 18
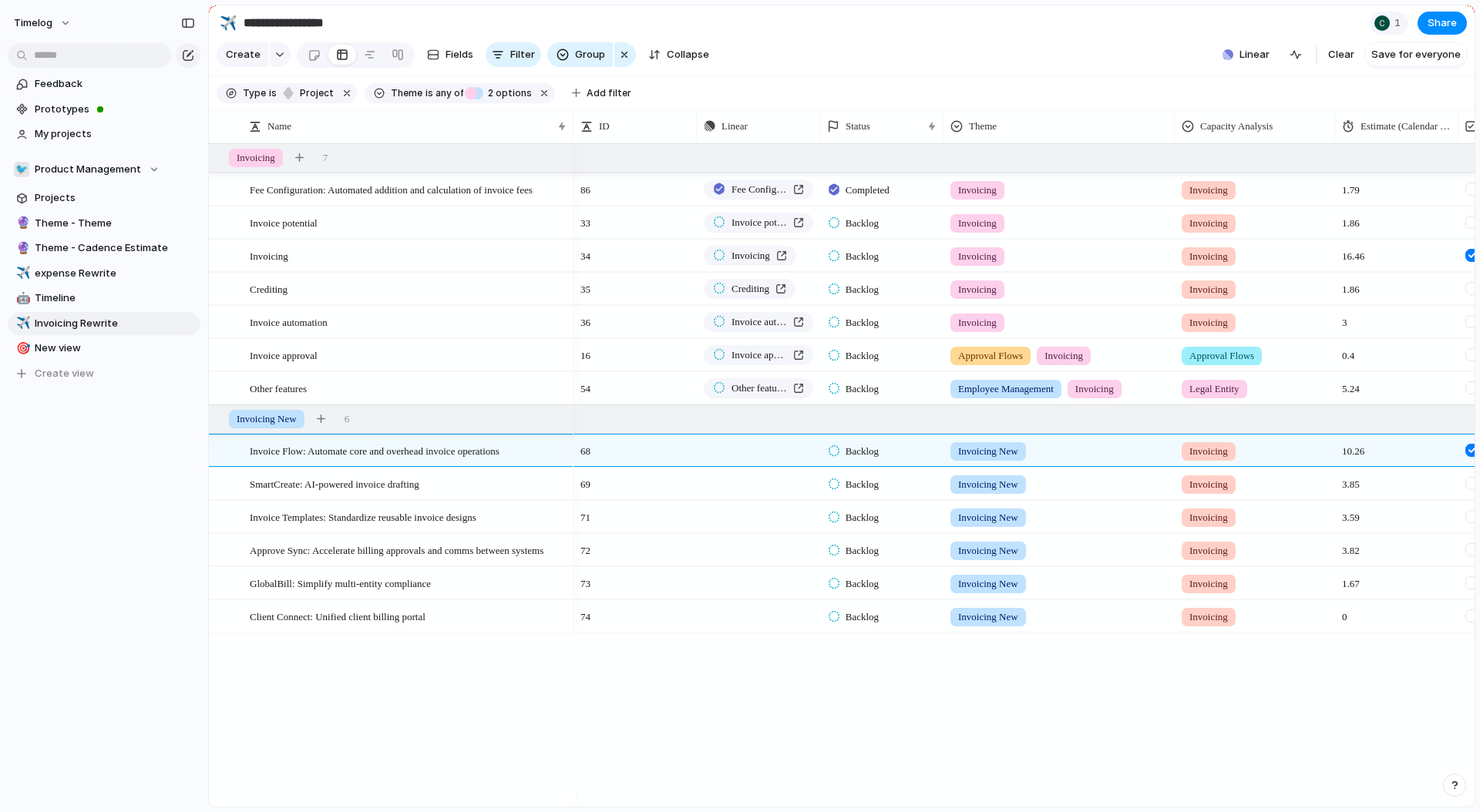
click at [317, 707] on div "Fee Configuration: Automated addition and calculation of invoice fees Invoice p…" at bounding box center [841, 474] width 1266 height 664
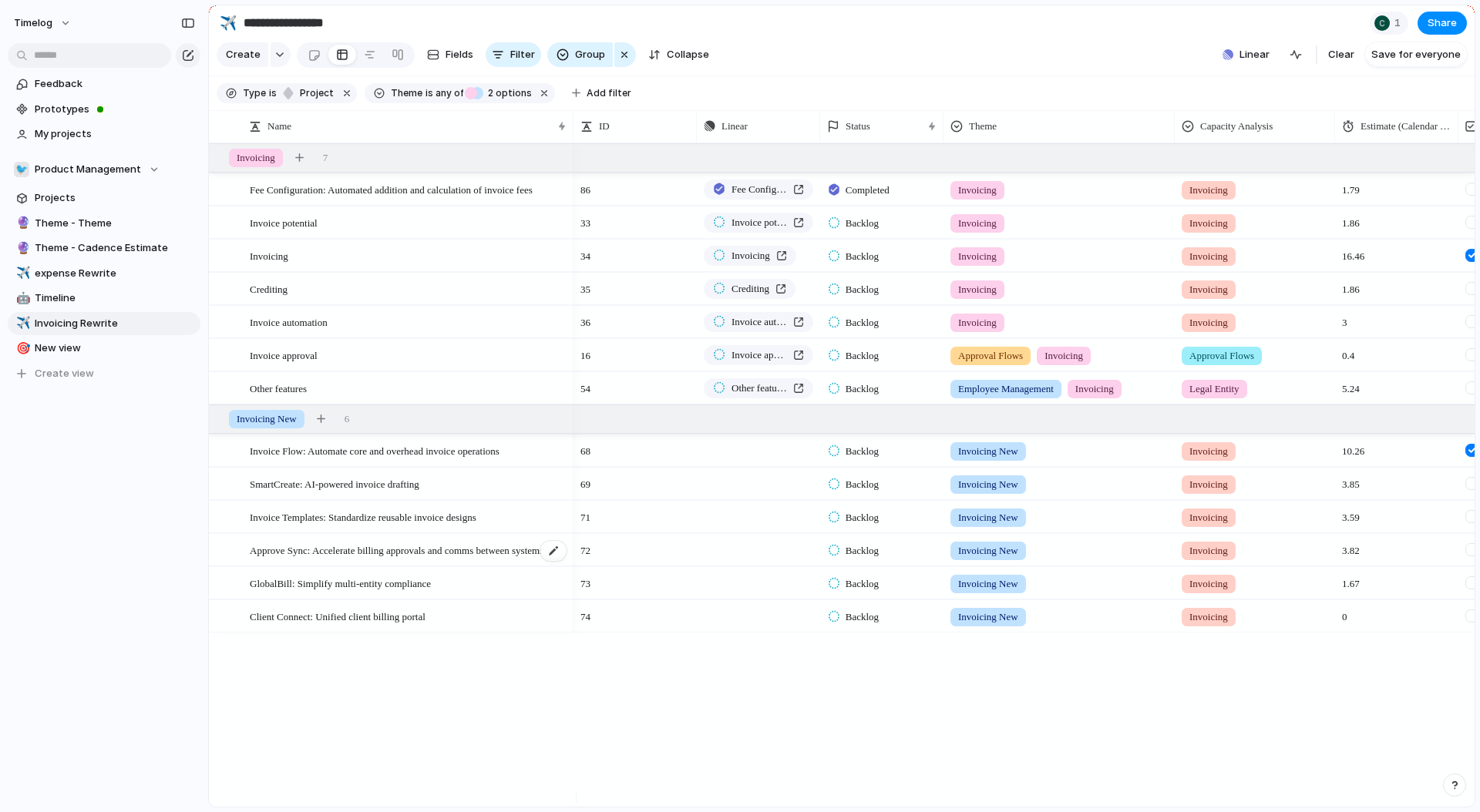
click at [371, 567] on div "Approve Sync: Accelerate billing approvals and comms between systems" at bounding box center [409, 550] width 318 height 31
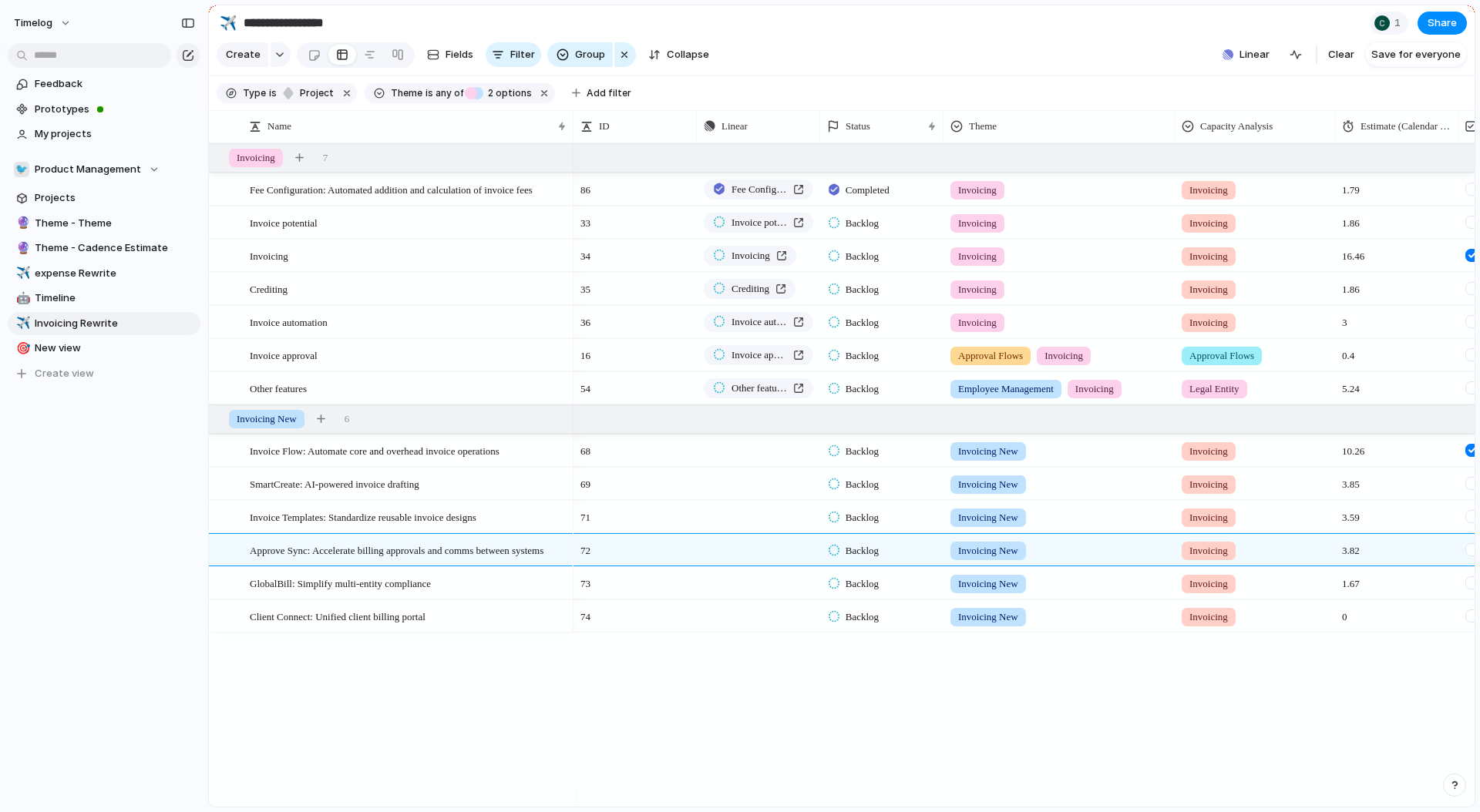
click at [263, 681] on div "Fee Configuration: Automated addition and calculation of invoice fees Invoice p…" at bounding box center [841, 474] width 1266 height 664
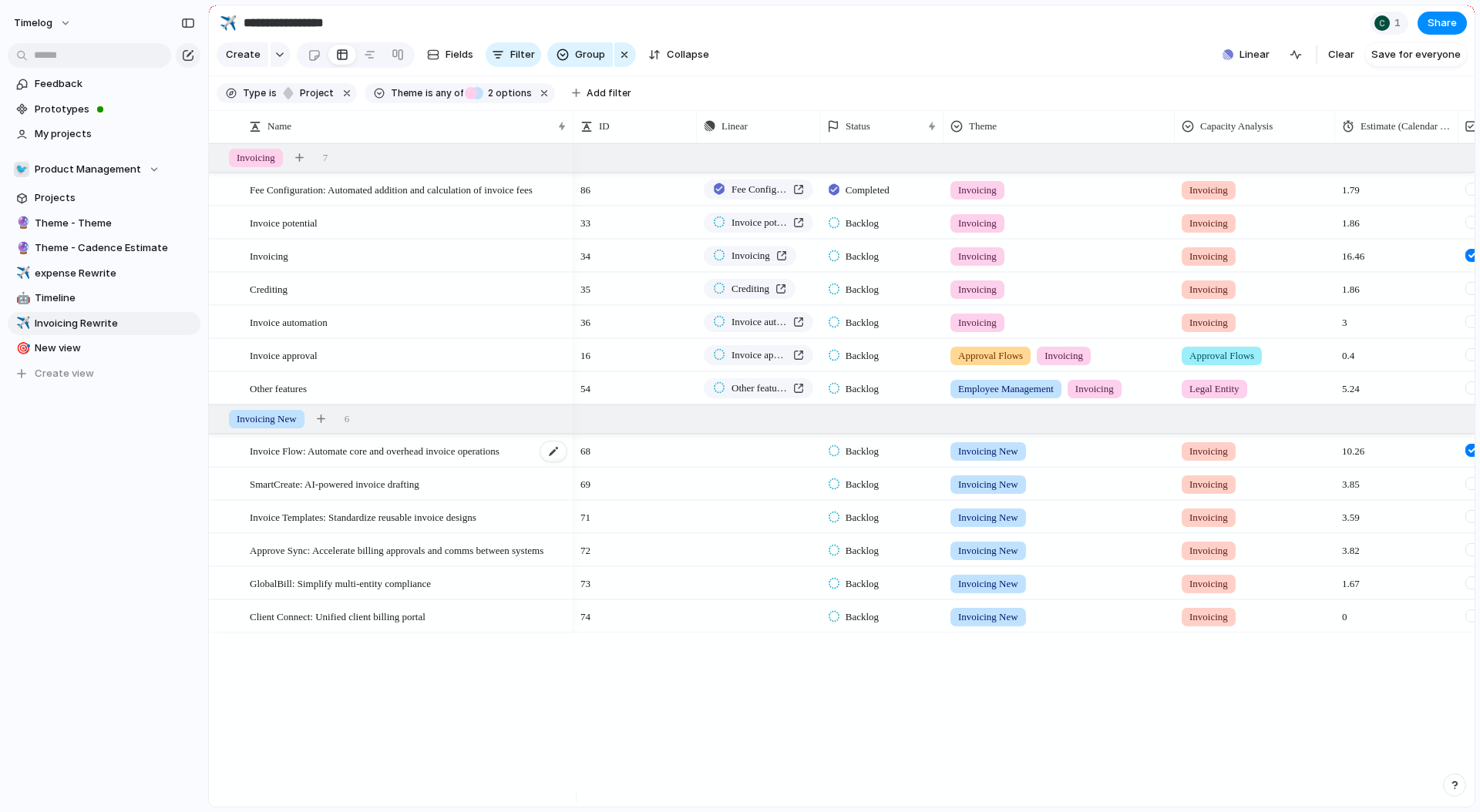
click at [485, 460] on span "Invoice Flow: Automate core and overhead invoice operations" at bounding box center [375, 450] width 250 height 18
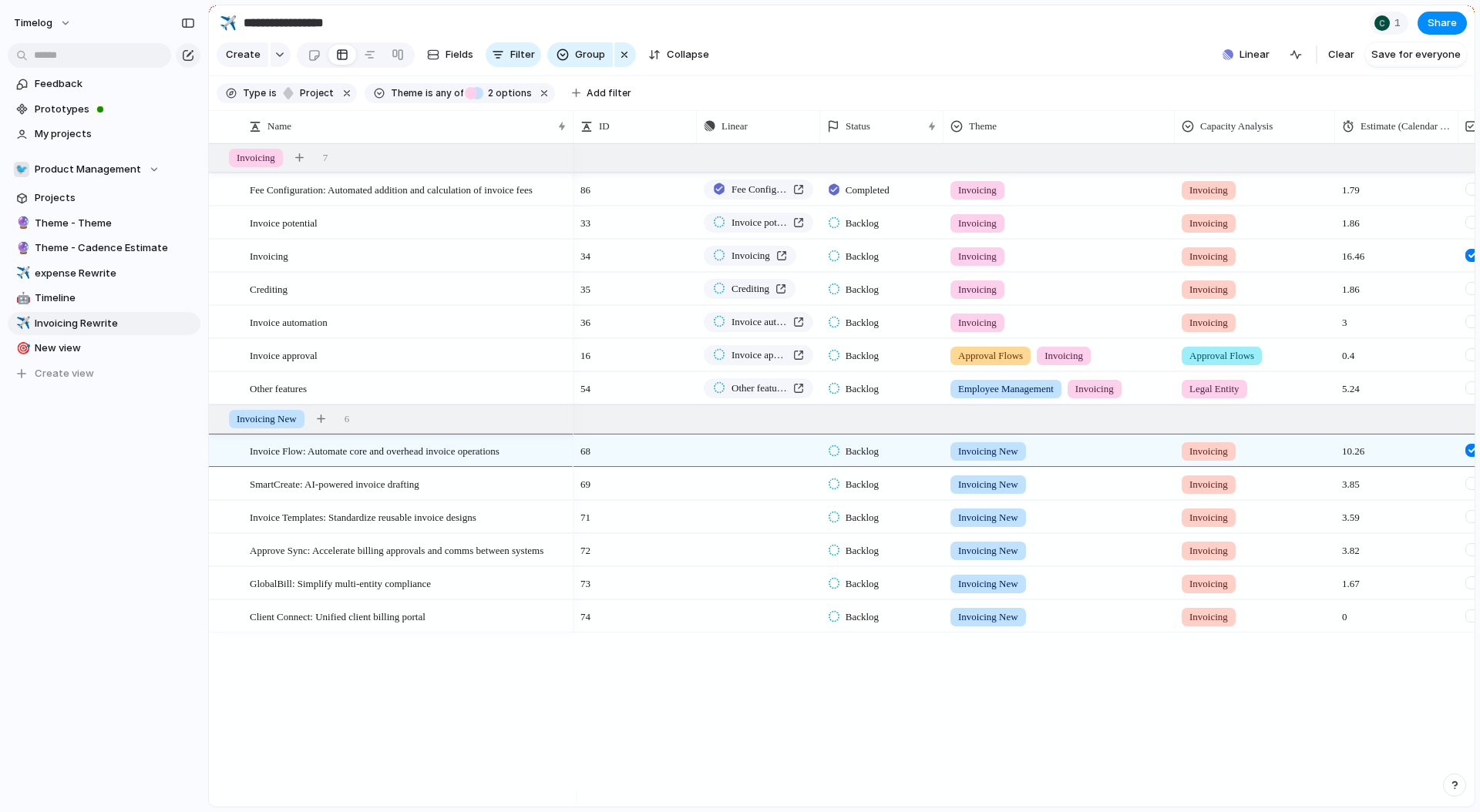
click at [278, 695] on div "Fee Configuration: Automated addition and calculation of invoice fees Invoice p…" at bounding box center [841, 474] width 1266 height 664
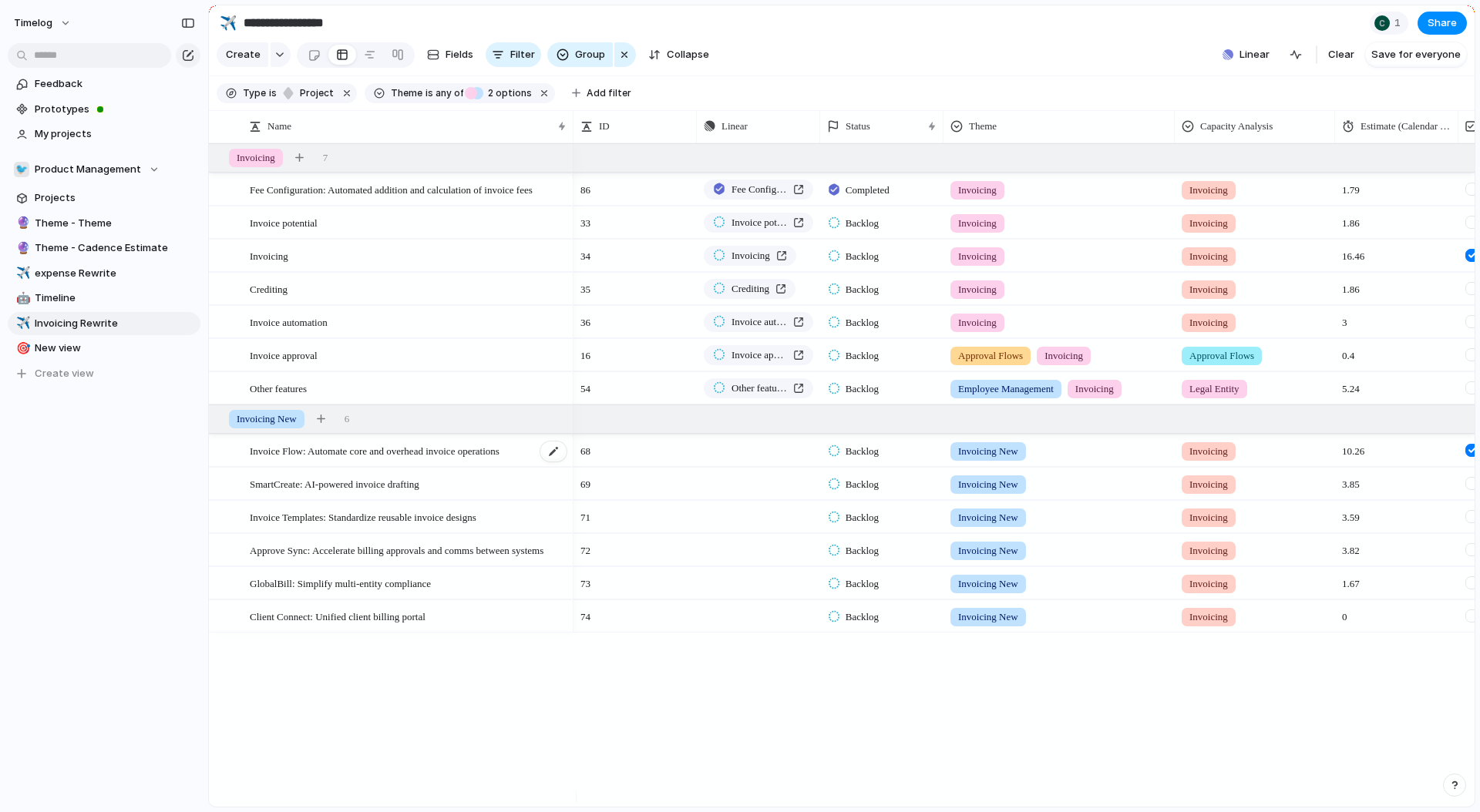
click at [402, 458] on span "Invoice Flow: Automate core and overhead invoice operations" at bounding box center [375, 450] width 250 height 18
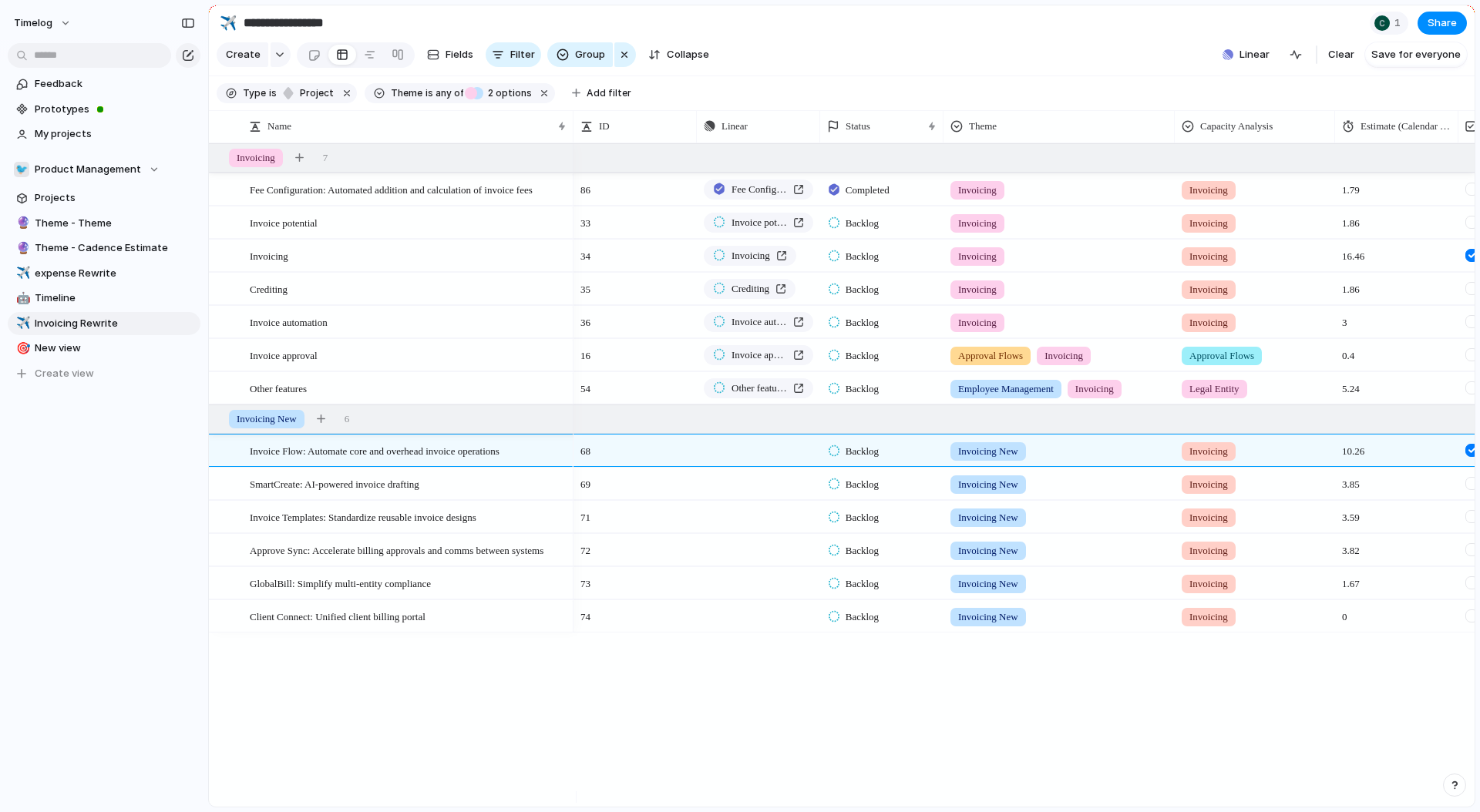
click at [245, 735] on div "Fee Configuration: Automated addition and calculation of invoice fees Invoice p…" at bounding box center [841, 474] width 1266 height 664
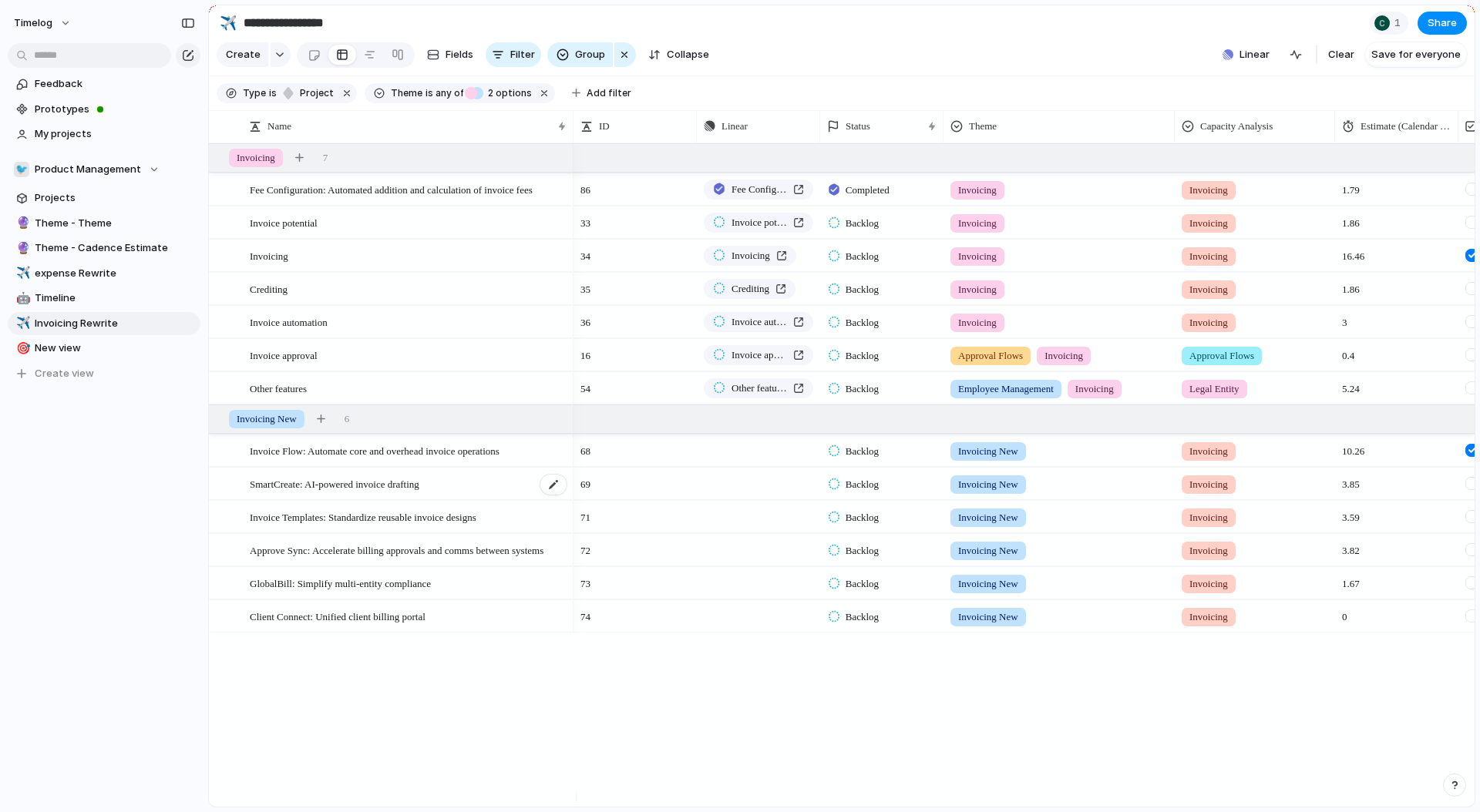
click at [471, 495] on div "SmartCreate: AI-powered invoice drafting" at bounding box center [409, 485] width 318 height 31
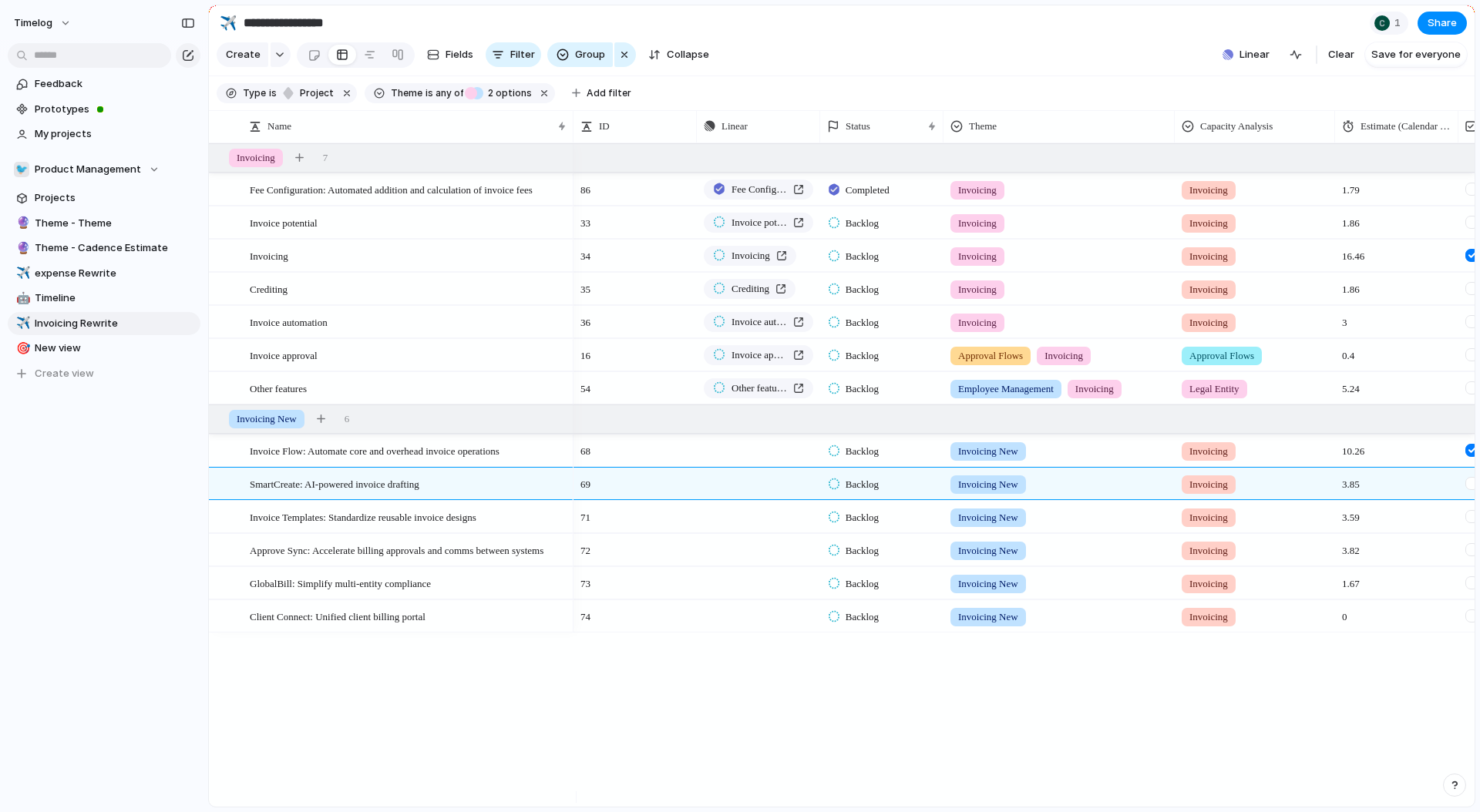
click at [319, 671] on div "Fee Configuration: Automated addition and calculation of invoice fees Invoice p…" at bounding box center [841, 474] width 1266 height 664
